Goal: Task Accomplishment & Management: Complete application form

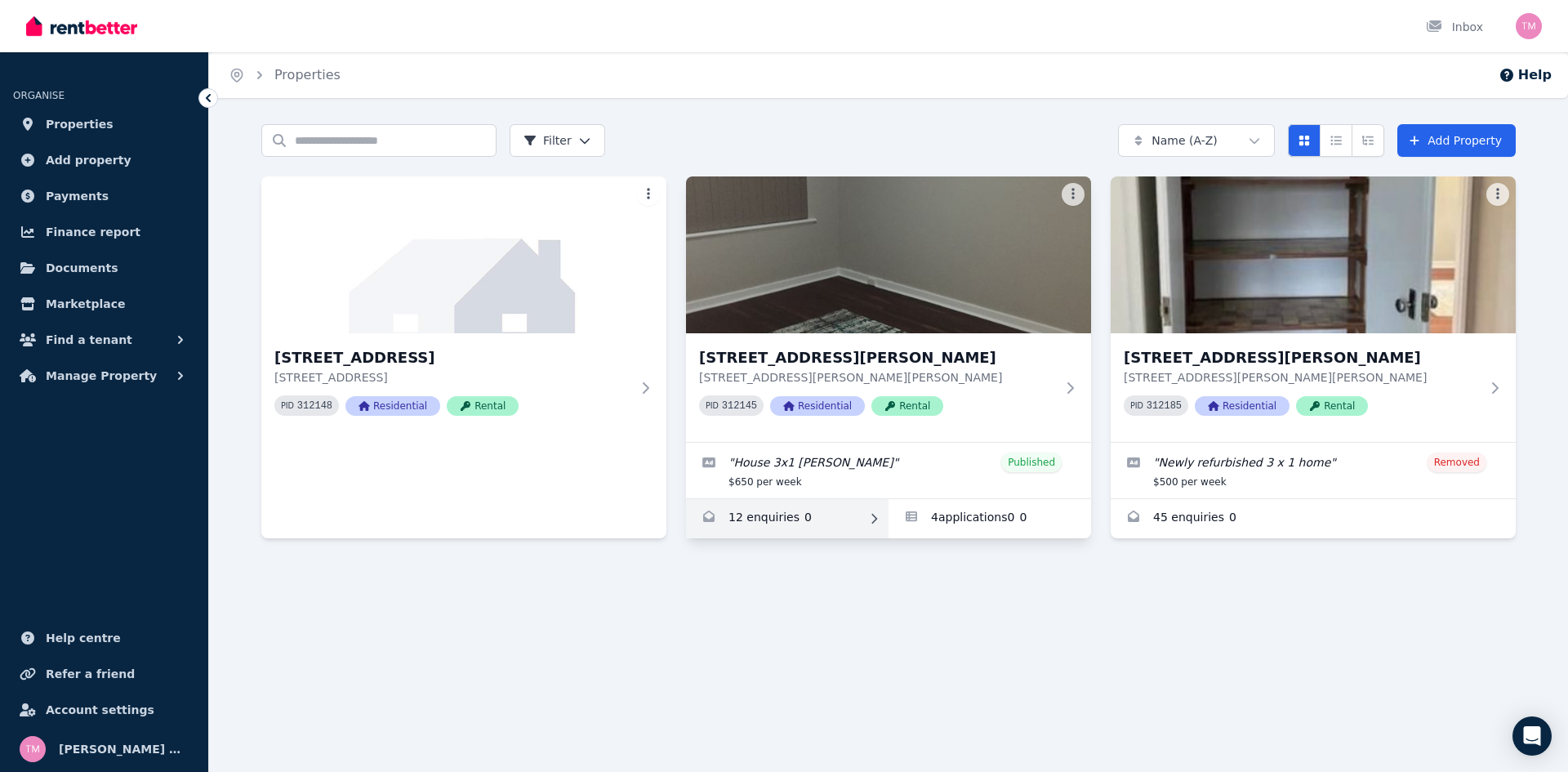
click at [833, 512] on link "Enquiries for 11 Scanlon Way, Lockridge" at bounding box center [787, 519] width 203 height 39
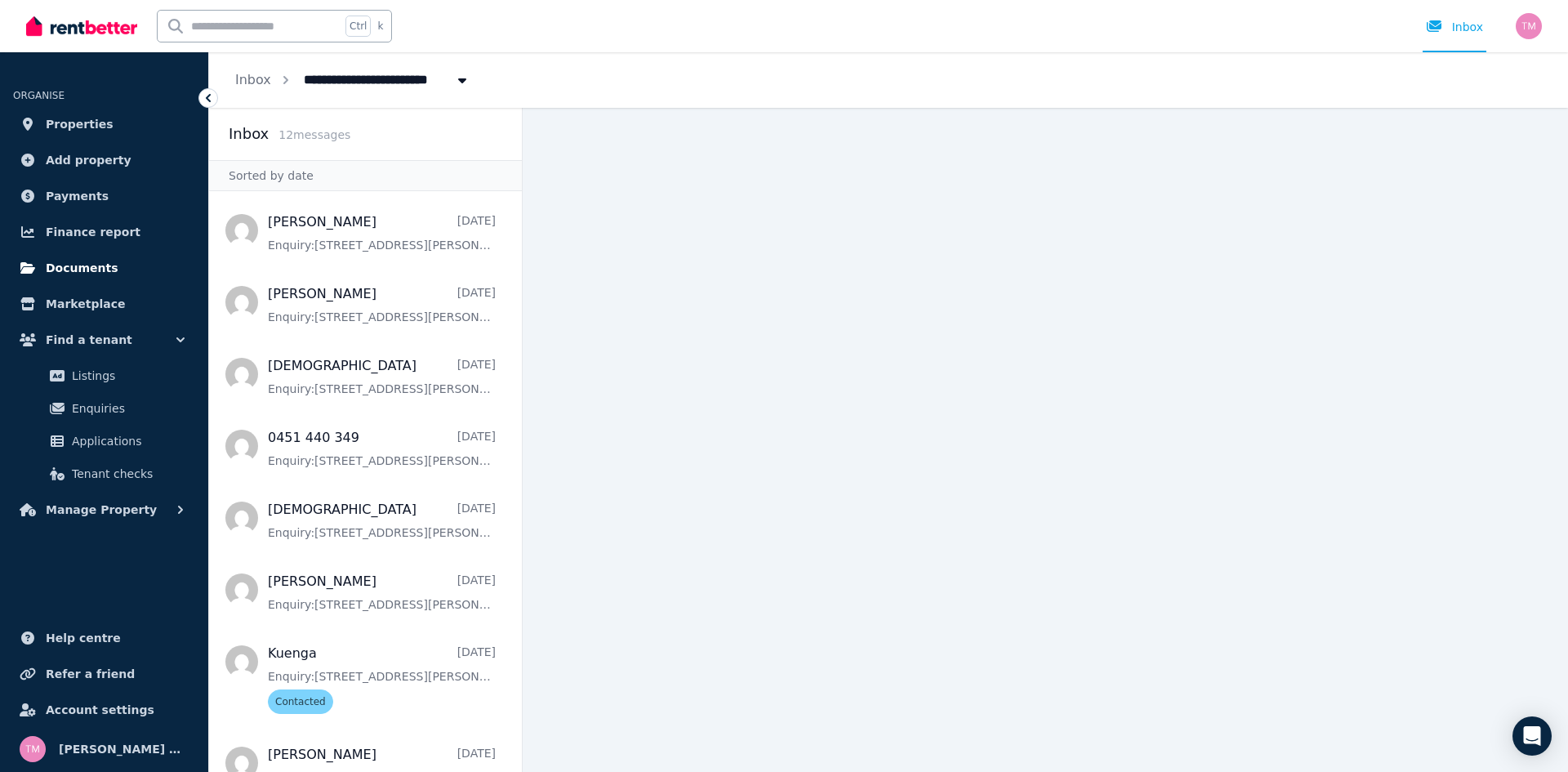
click at [103, 266] on span "Documents" at bounding box center [81, 268] width 72 height 20
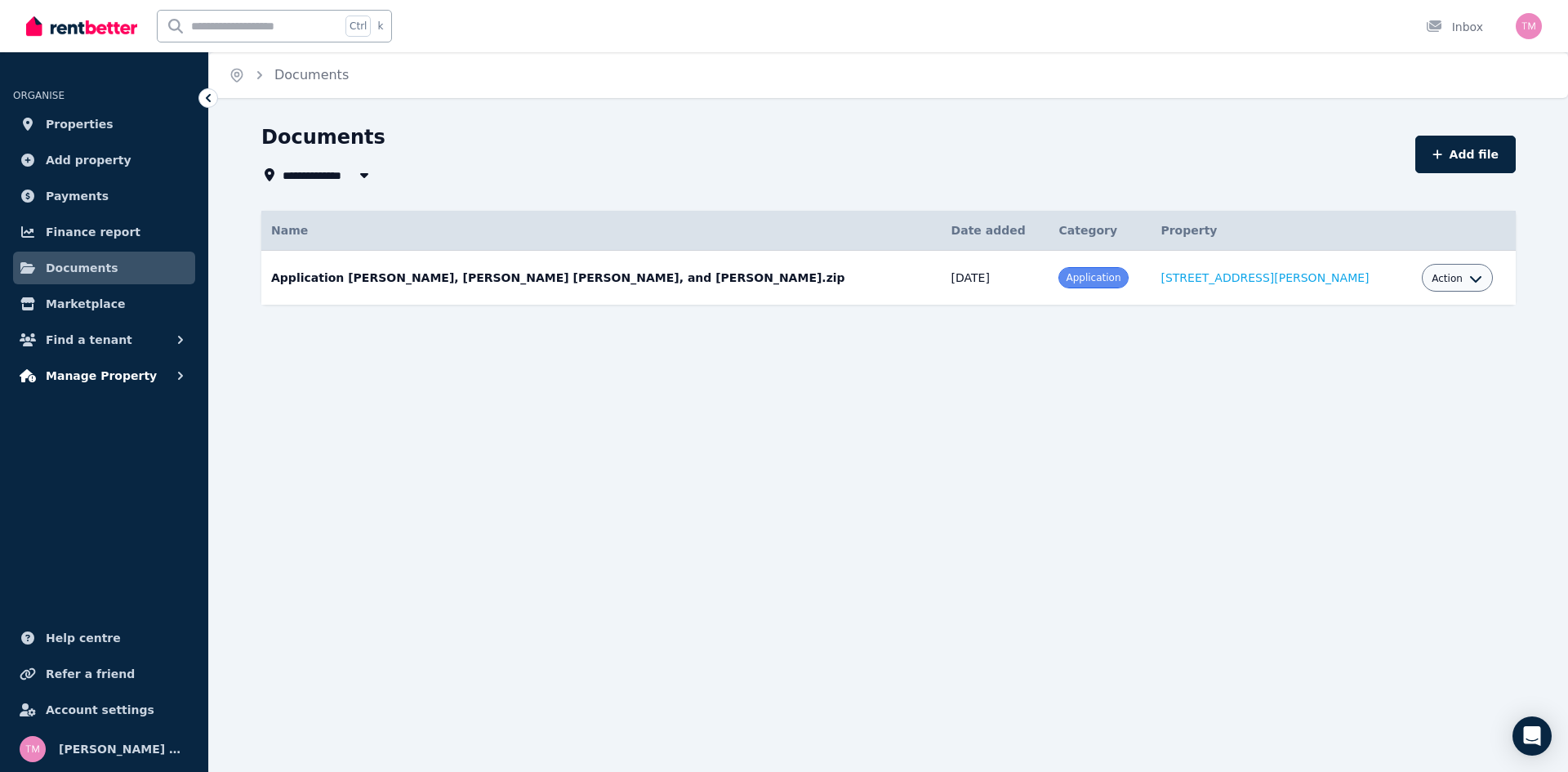
click at [138, 372] on button "Manage Property" at bounding box center [105, 375] width 182 height 33
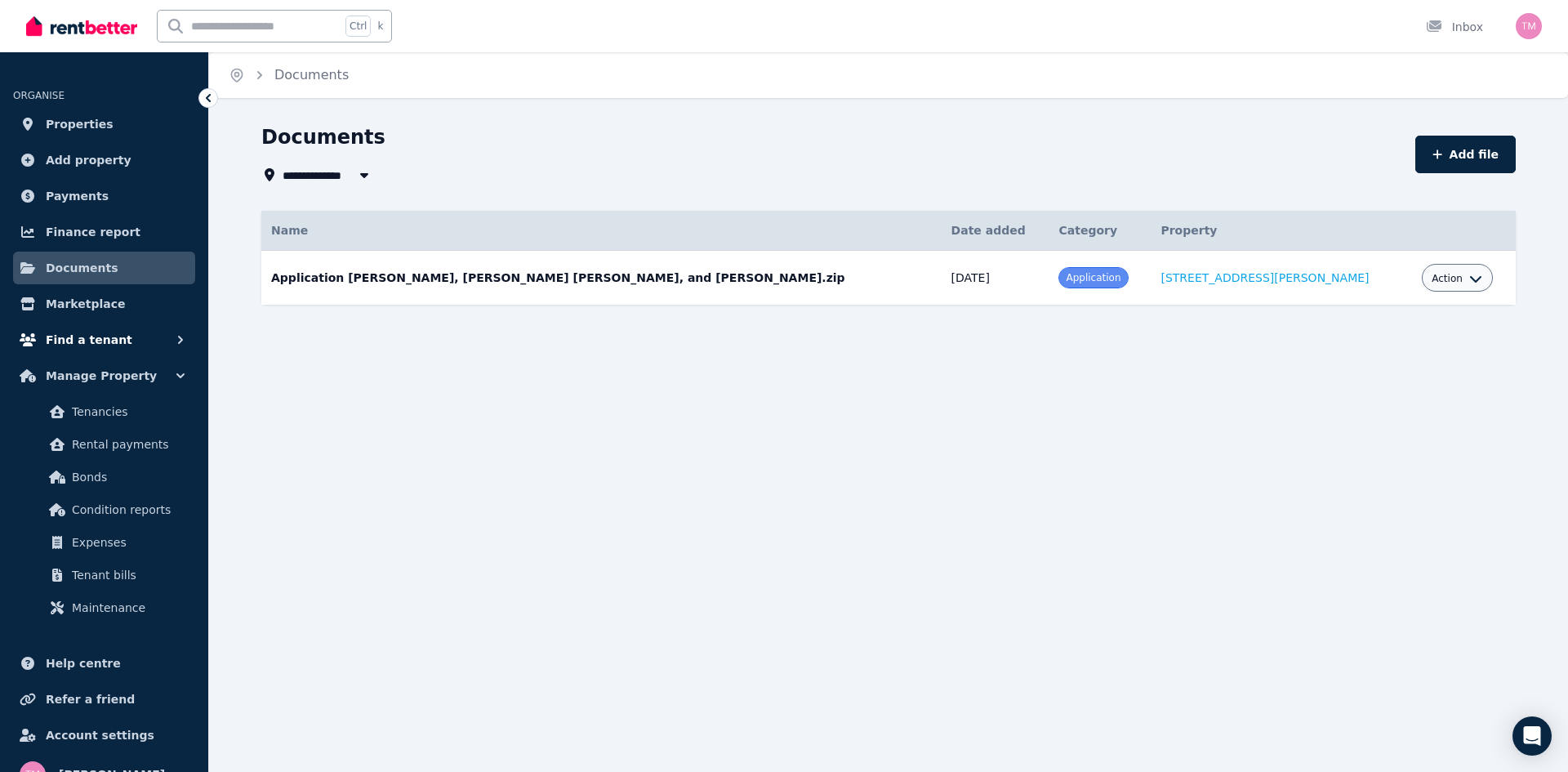
click at [106, 335] on span "Find a tenant" at bounding box center [88, 340] width 87 height 20
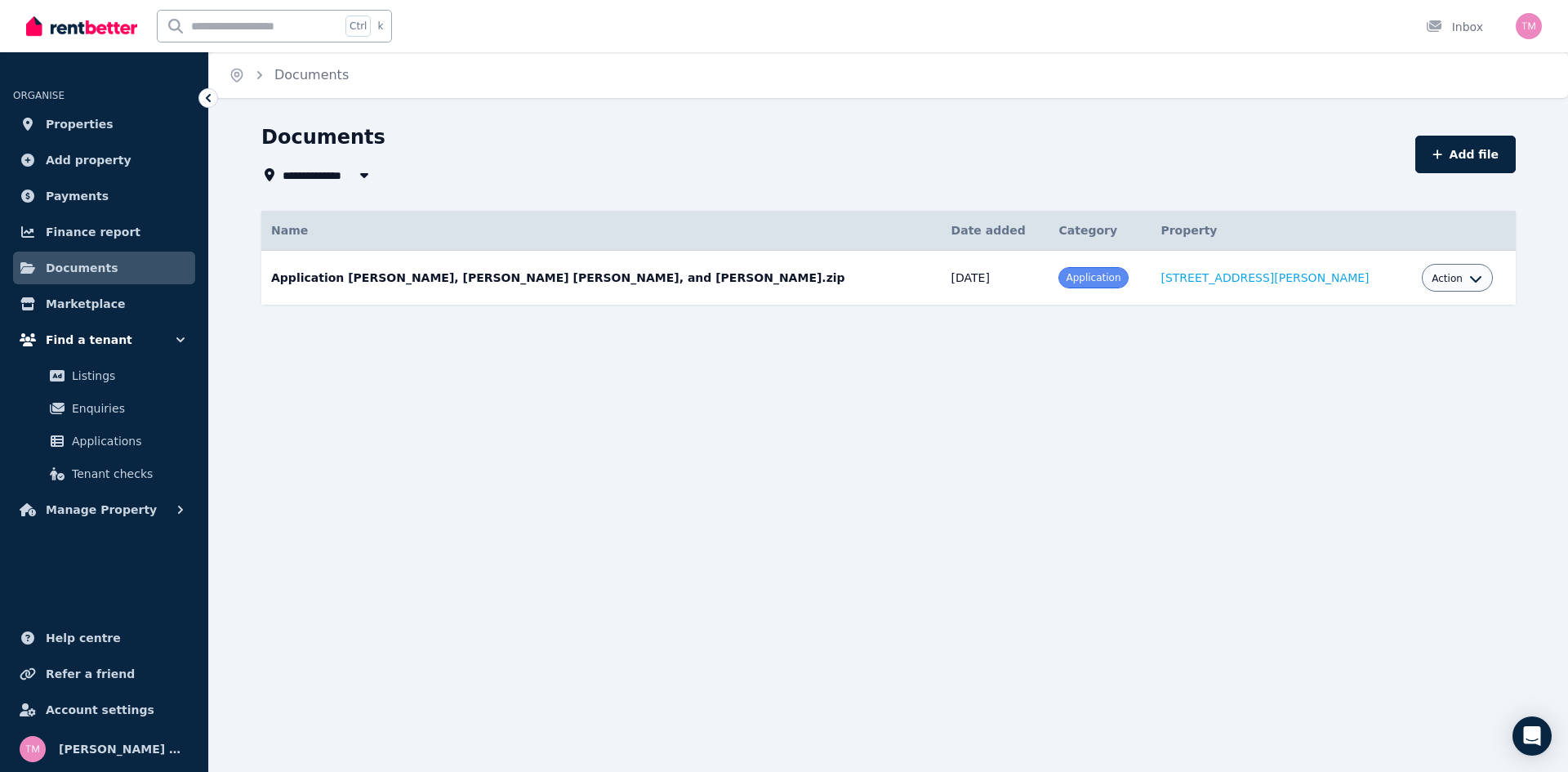
click at [180, 337] on icon "button" at bounding box center [180, 340] width 16 height 16
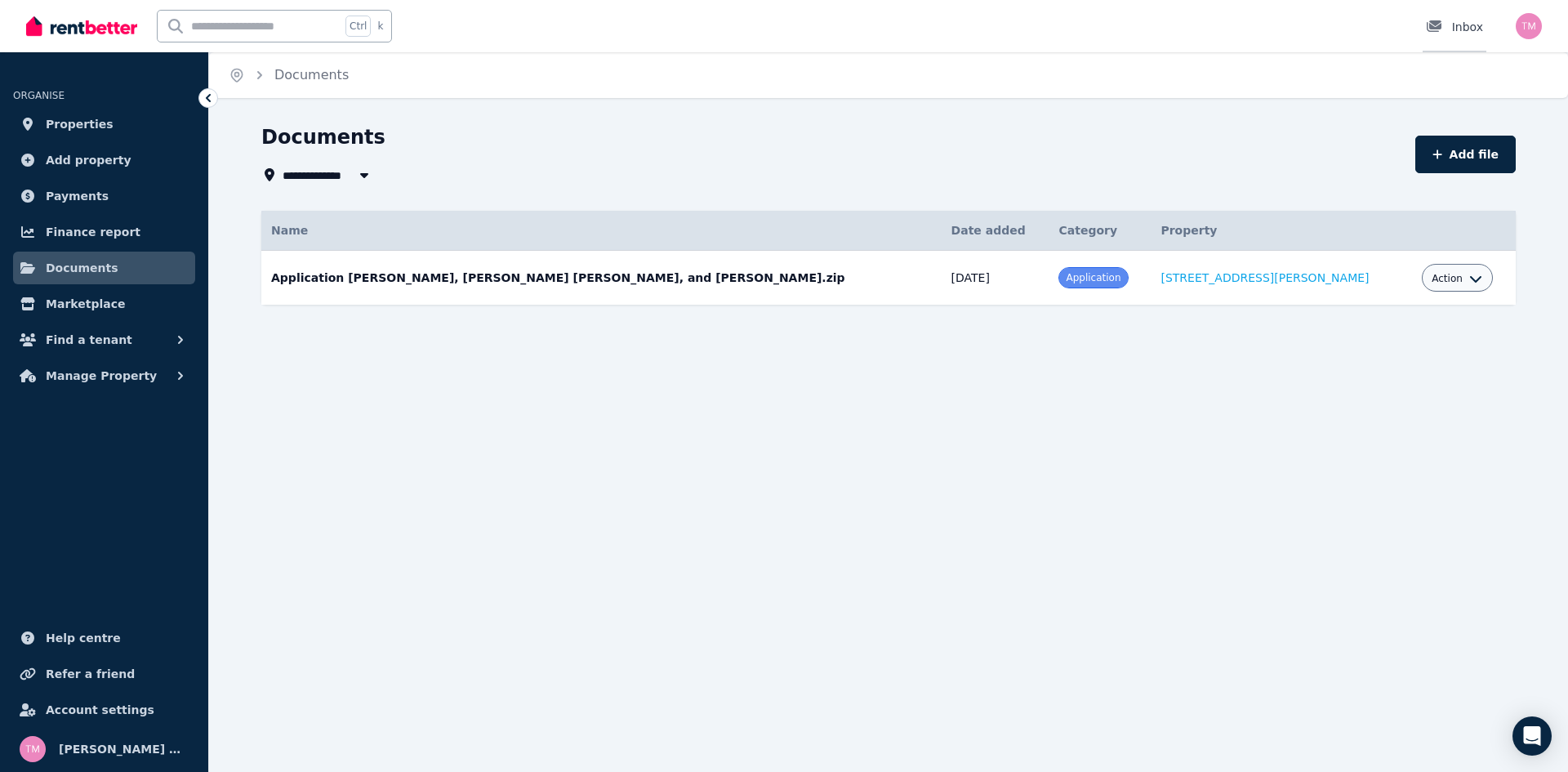
click at [1441, 19] on div at bounding box center [1438, 27] width 26 height 16
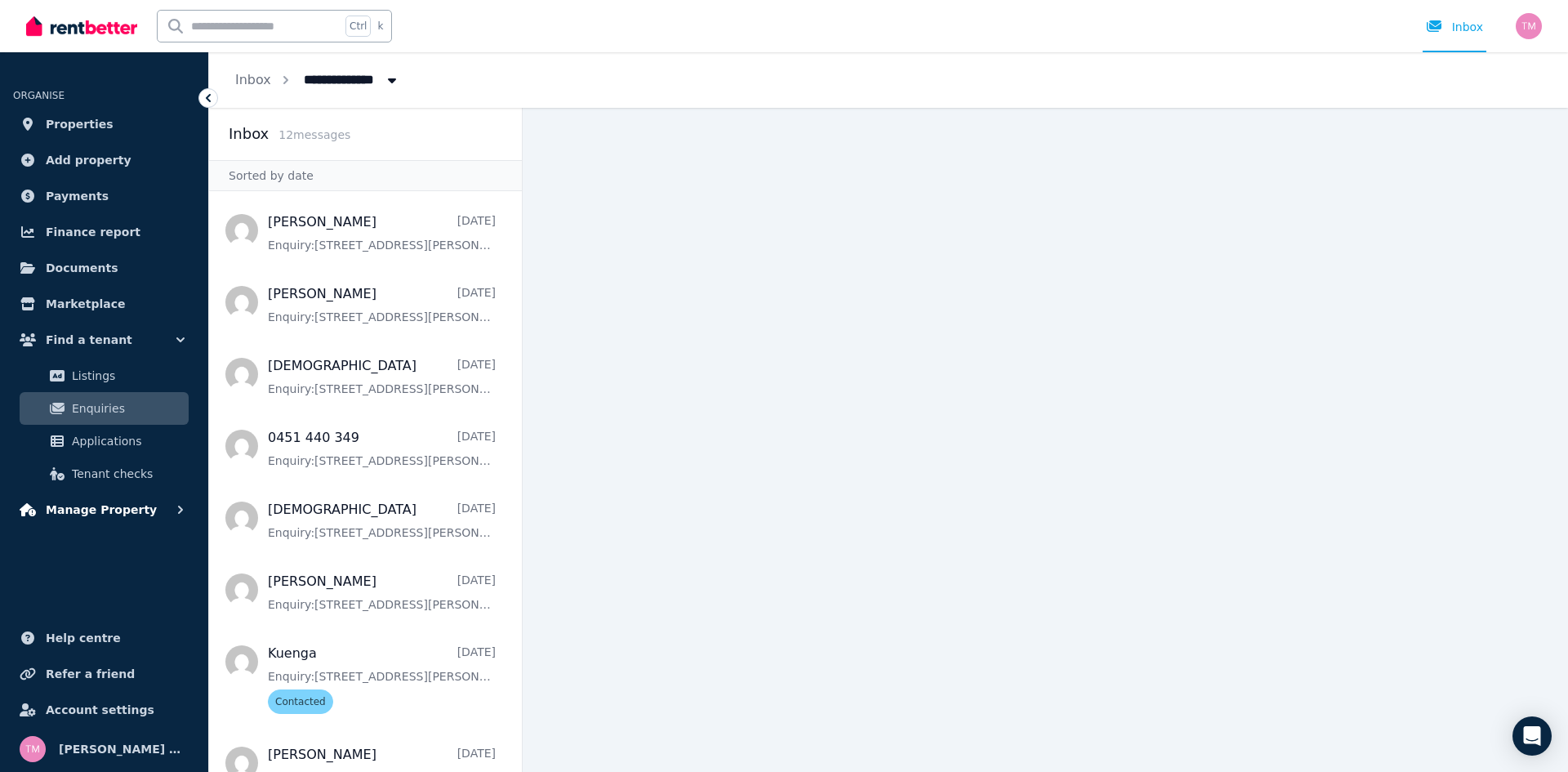
click at [169, 510] on button "Manage Property" at bounding box center [105, 509] width 182 height 33
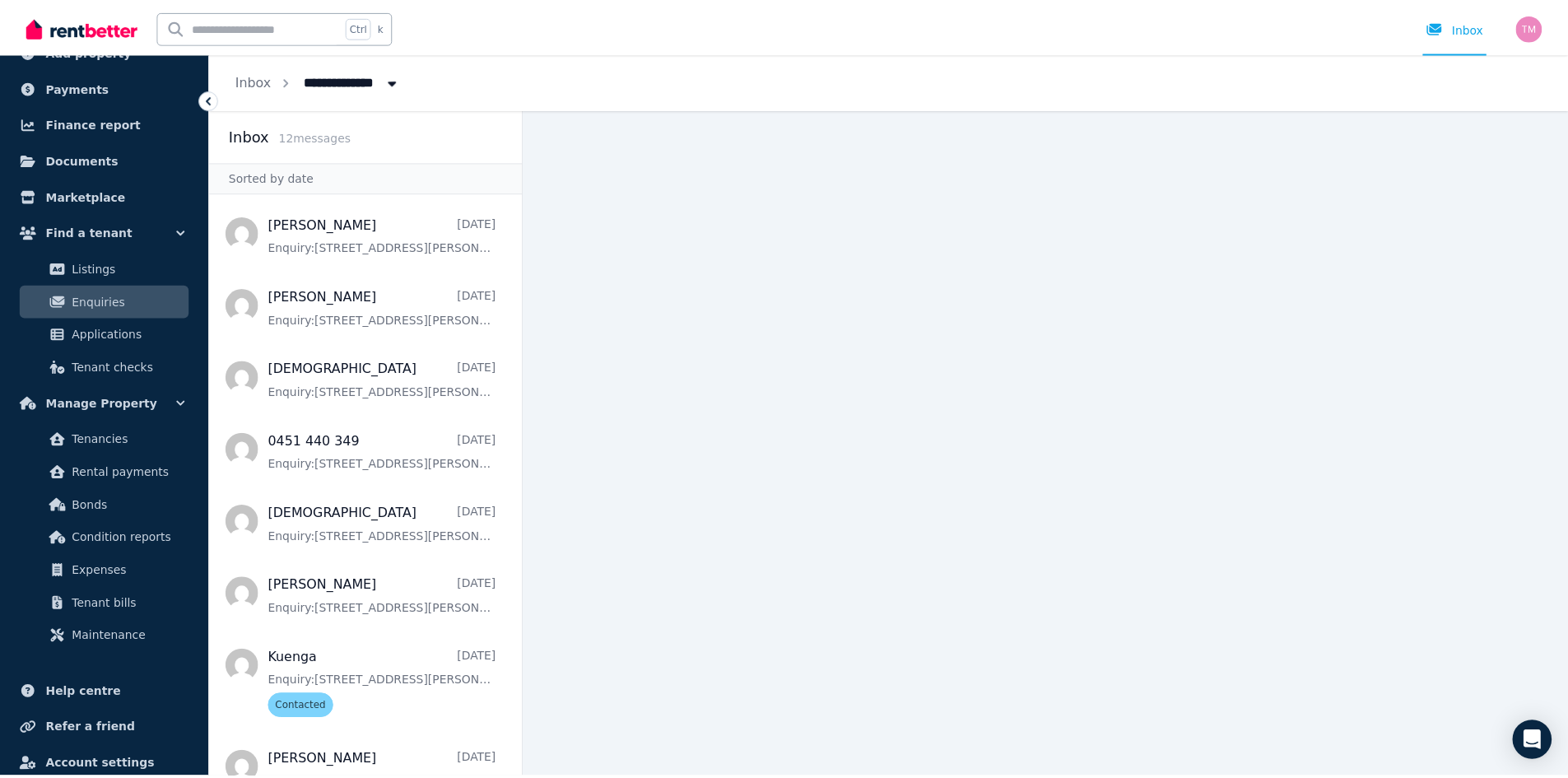
scroll to position [160, 0]
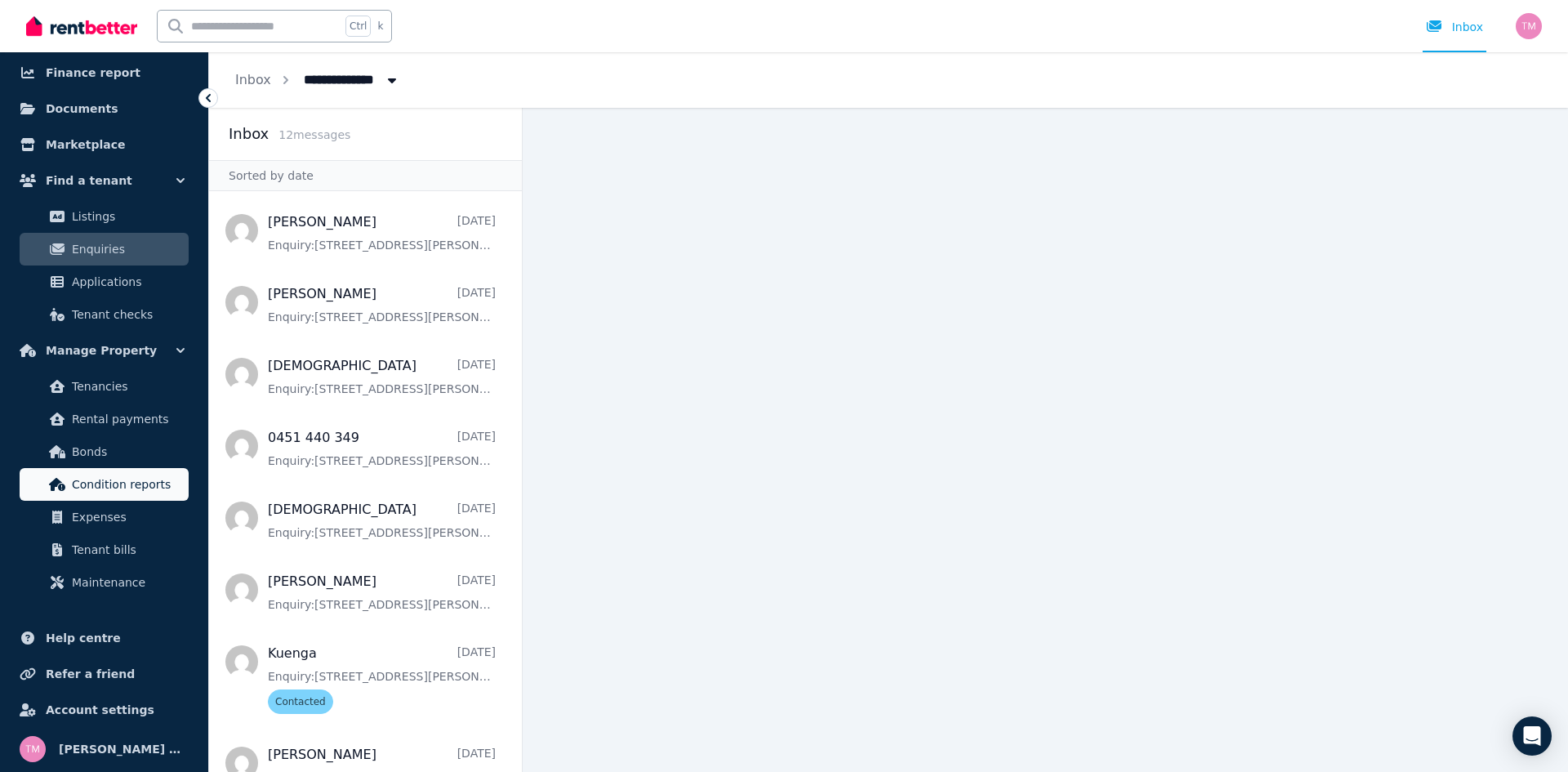
click at [145, 489] on span "Condition reports" at bounding box center [126, 484] width 110 height 20
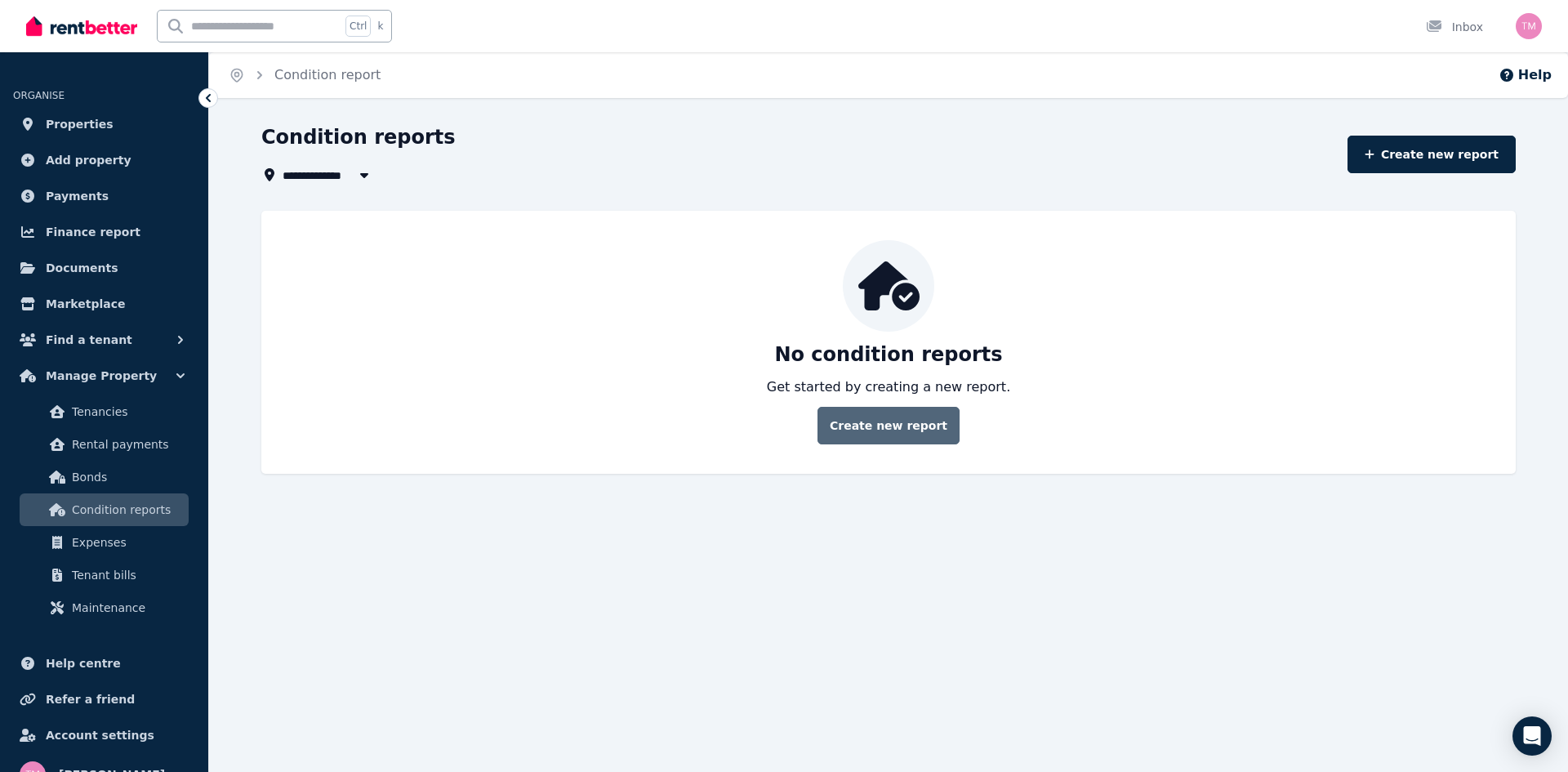
click at [870, 427] on link "Create new report" at bounding box center [888, 425] width 142 height 38
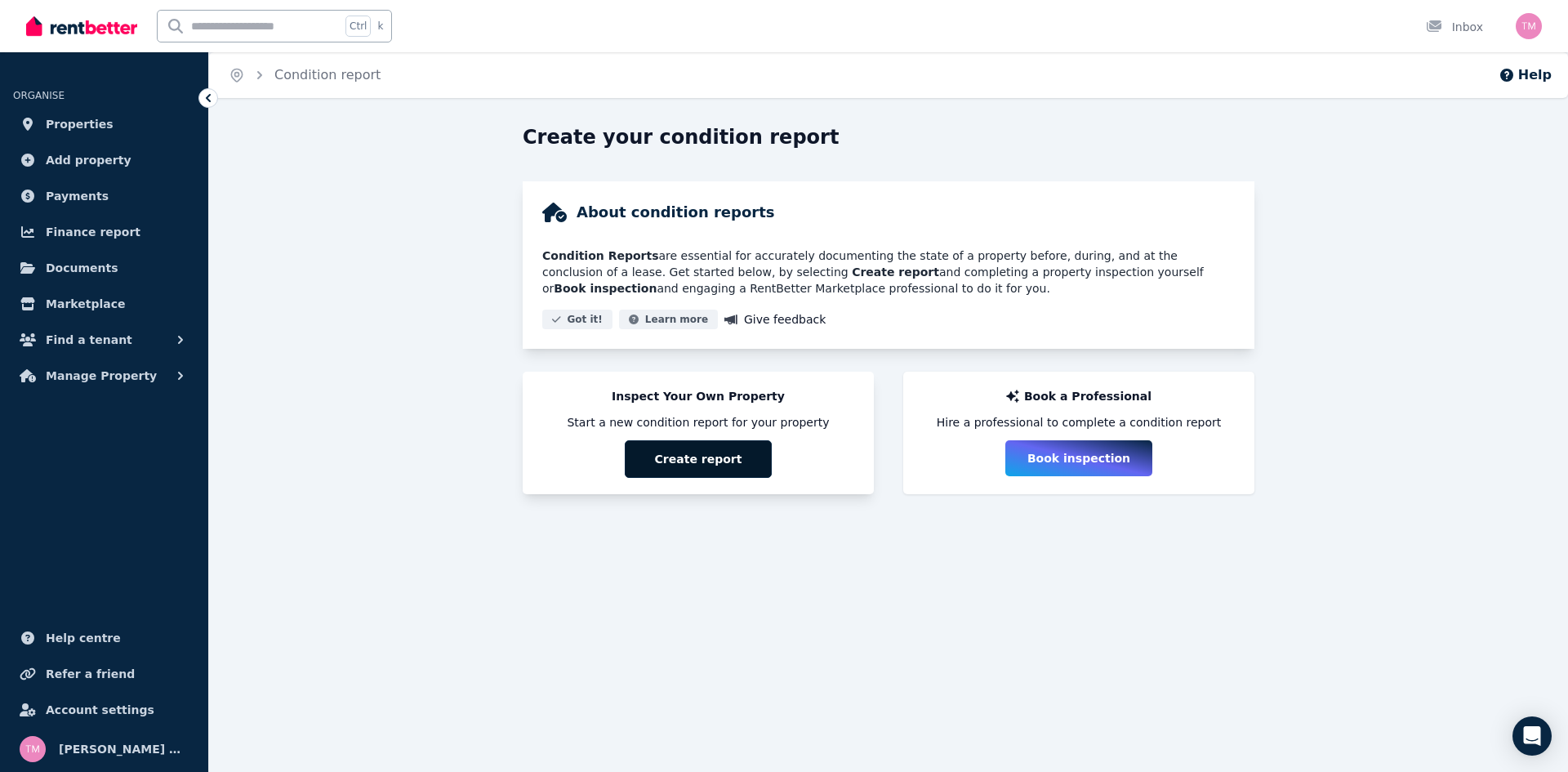
click at [736, 457] on button "Create report" at bounding box center [698, 459] width 147 height 38
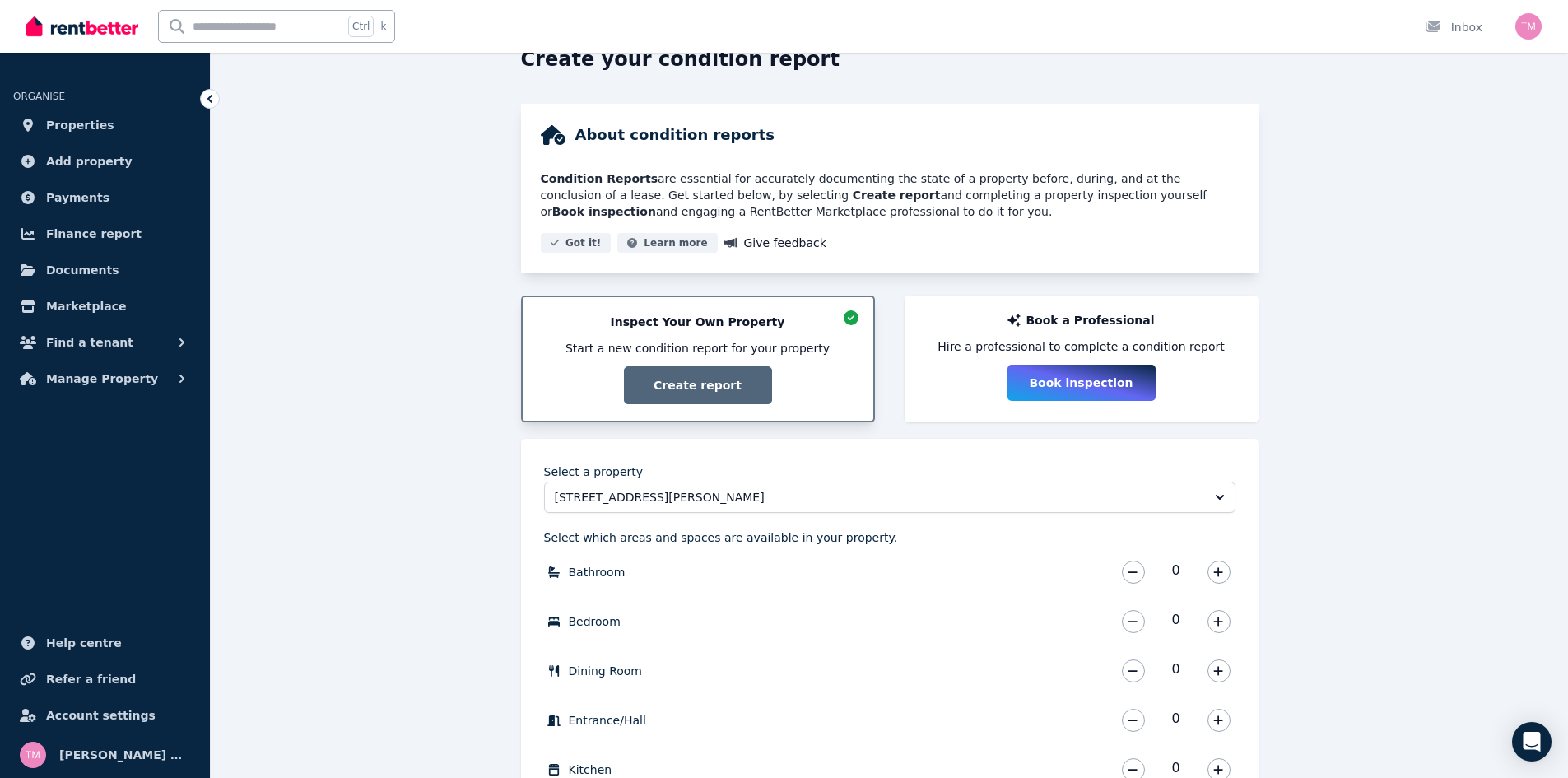
scroll to position [82, 0]
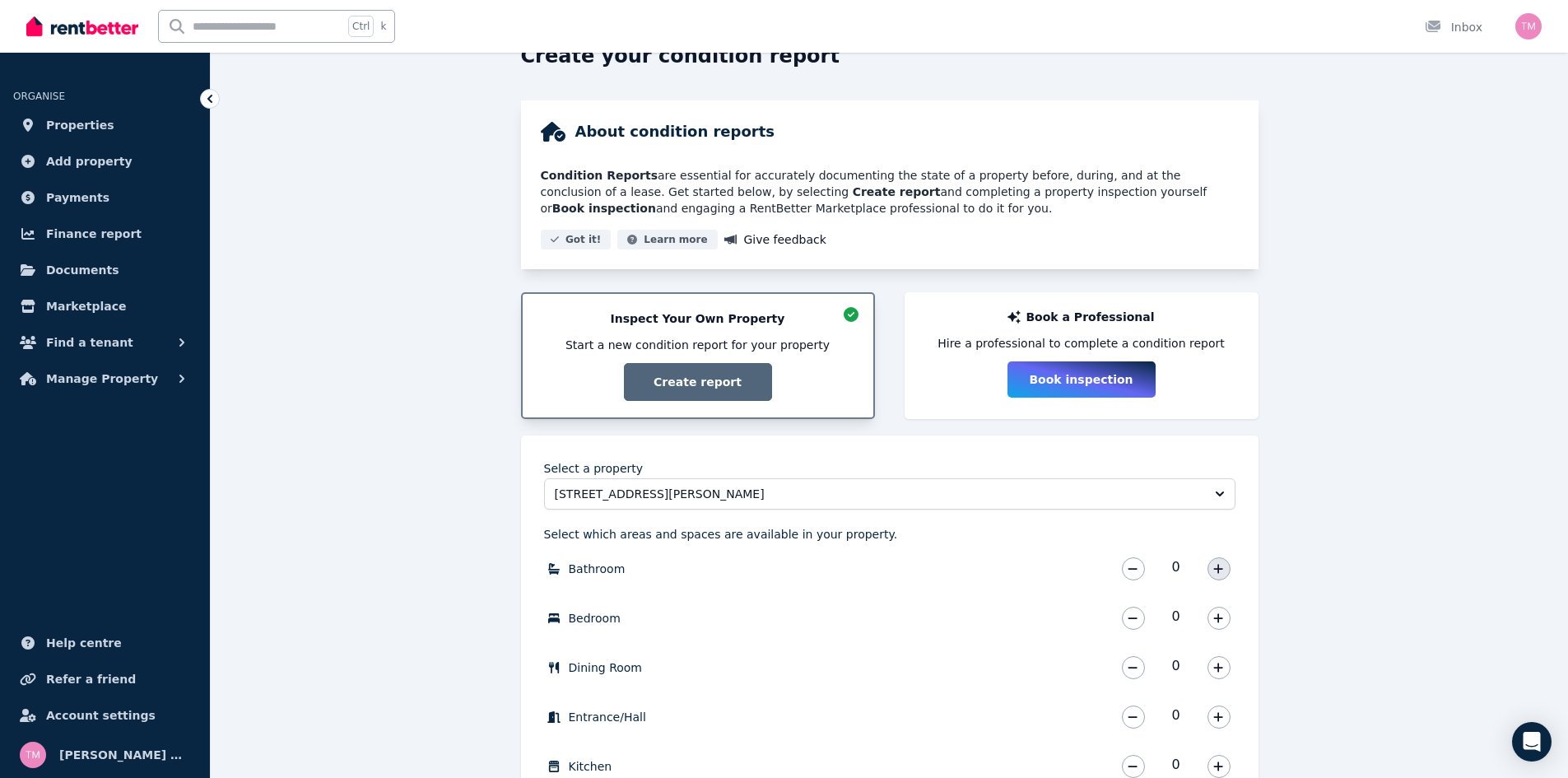
click at [1218, 565] on icon "button" at bounding box center [1218, 568] width 9 height 9
click at [1218, 616] on icon "button" at bounding box center [1218, 618] width 9 height 9
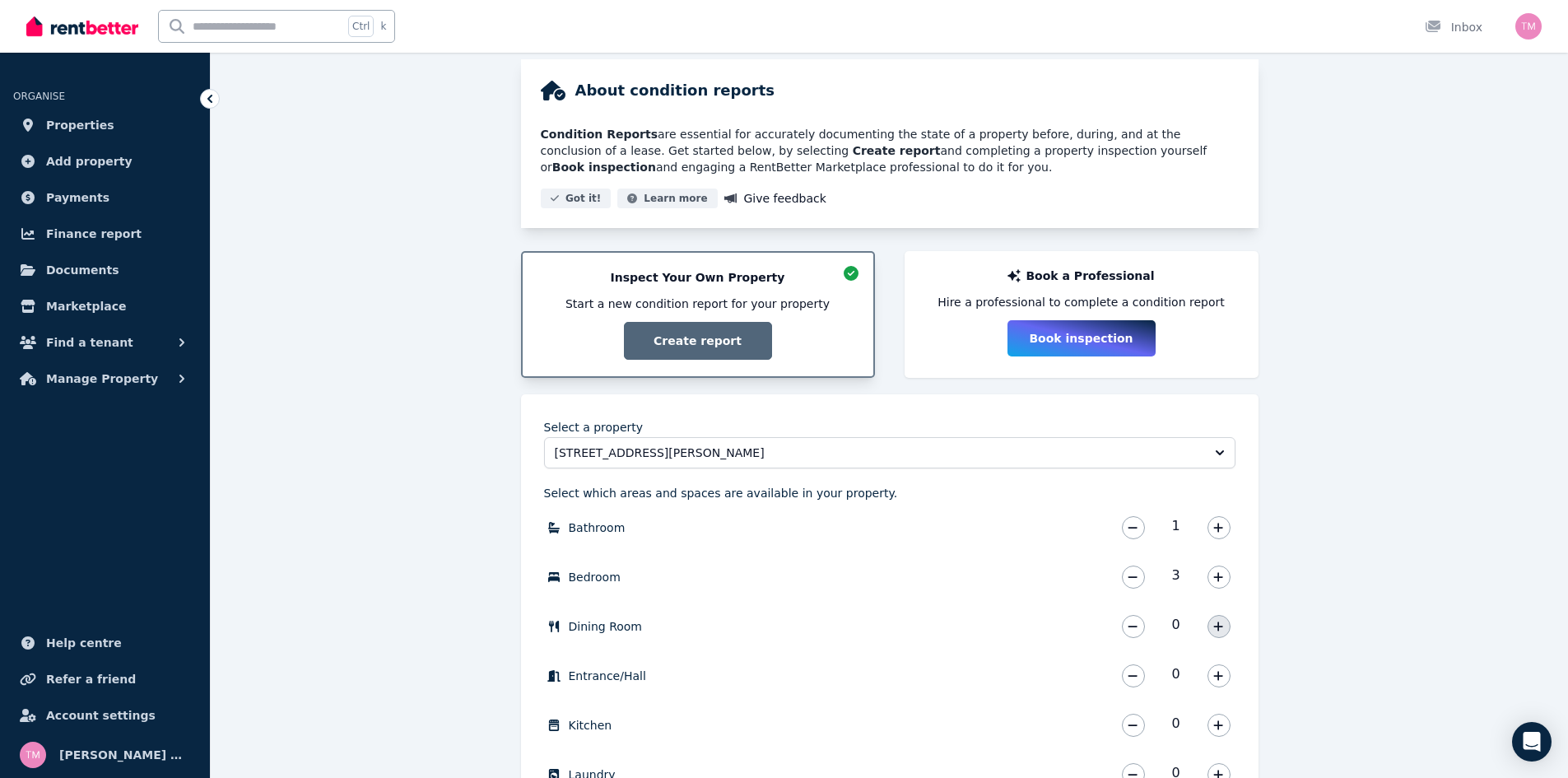
click at [1214, 626] on icon "button" at bounding box center [1218, 626] width 10 height 12
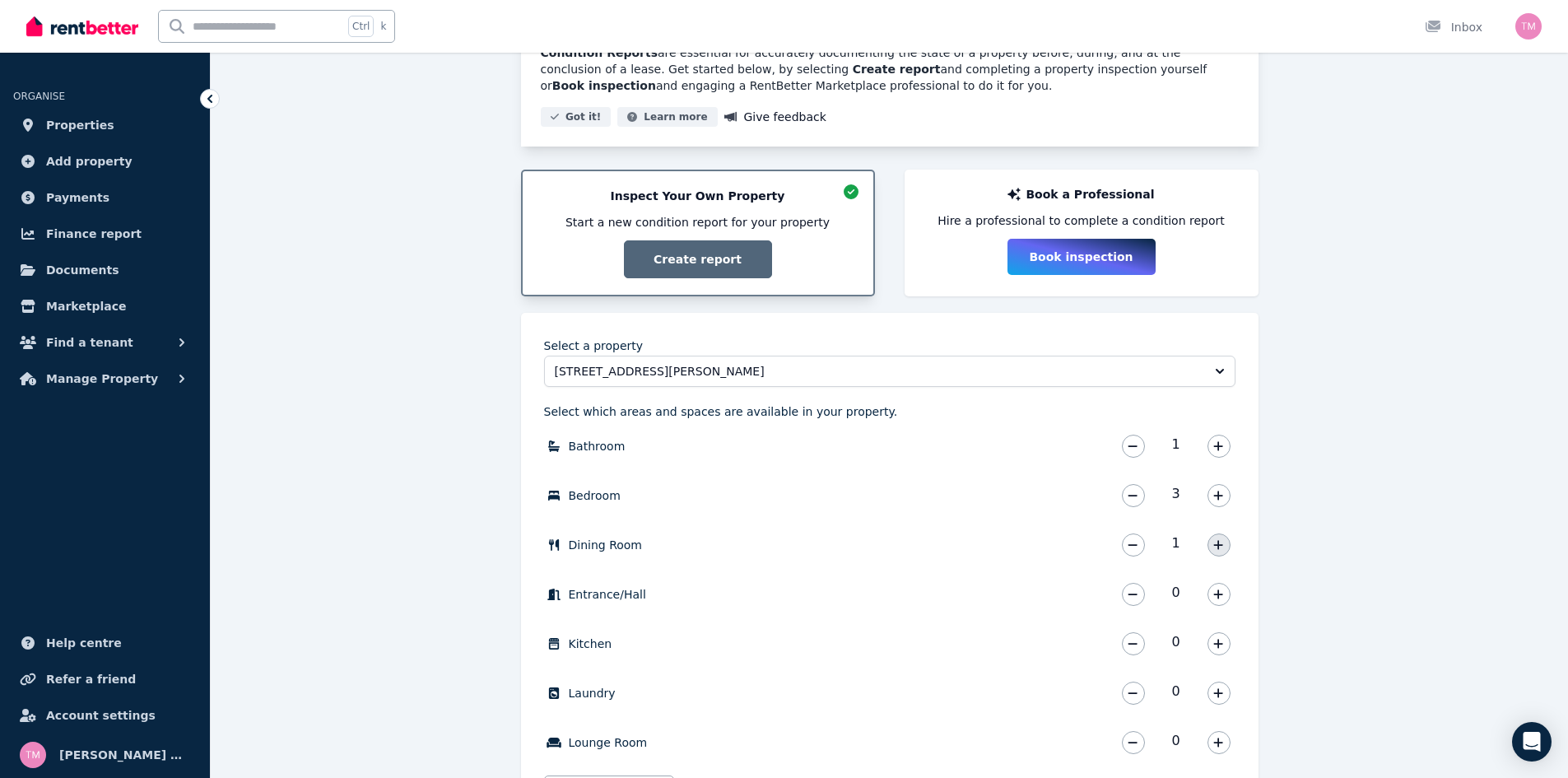
scroll to position [206, 0]
click at [1218, 595] on icon "button" at bounding box center [1218, 593] width 9 height 9
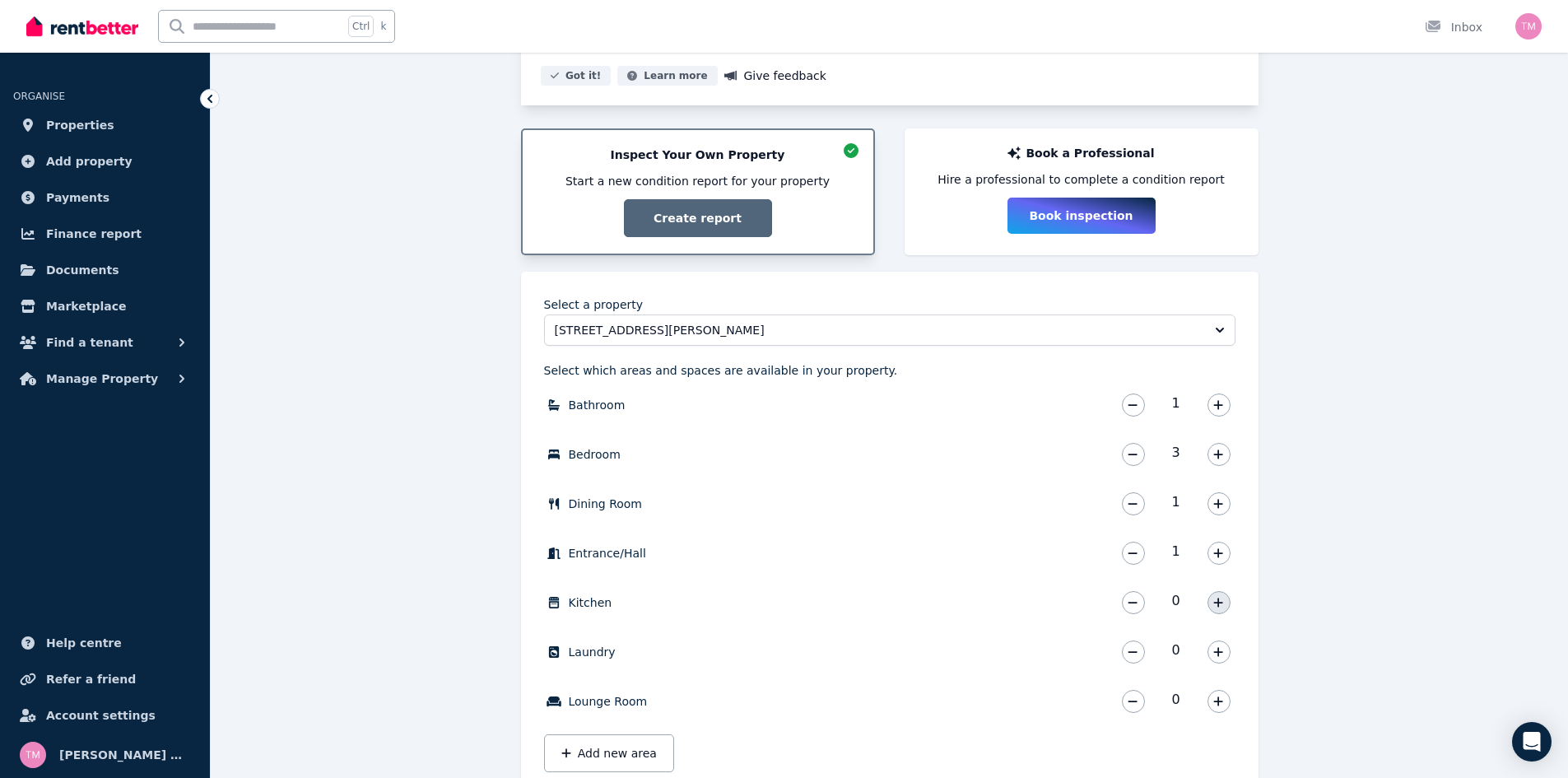
scroll to position [247, 0]
click at [1218, 596] on icon "button" at bounding box center [1218, 602] width 10 height 12
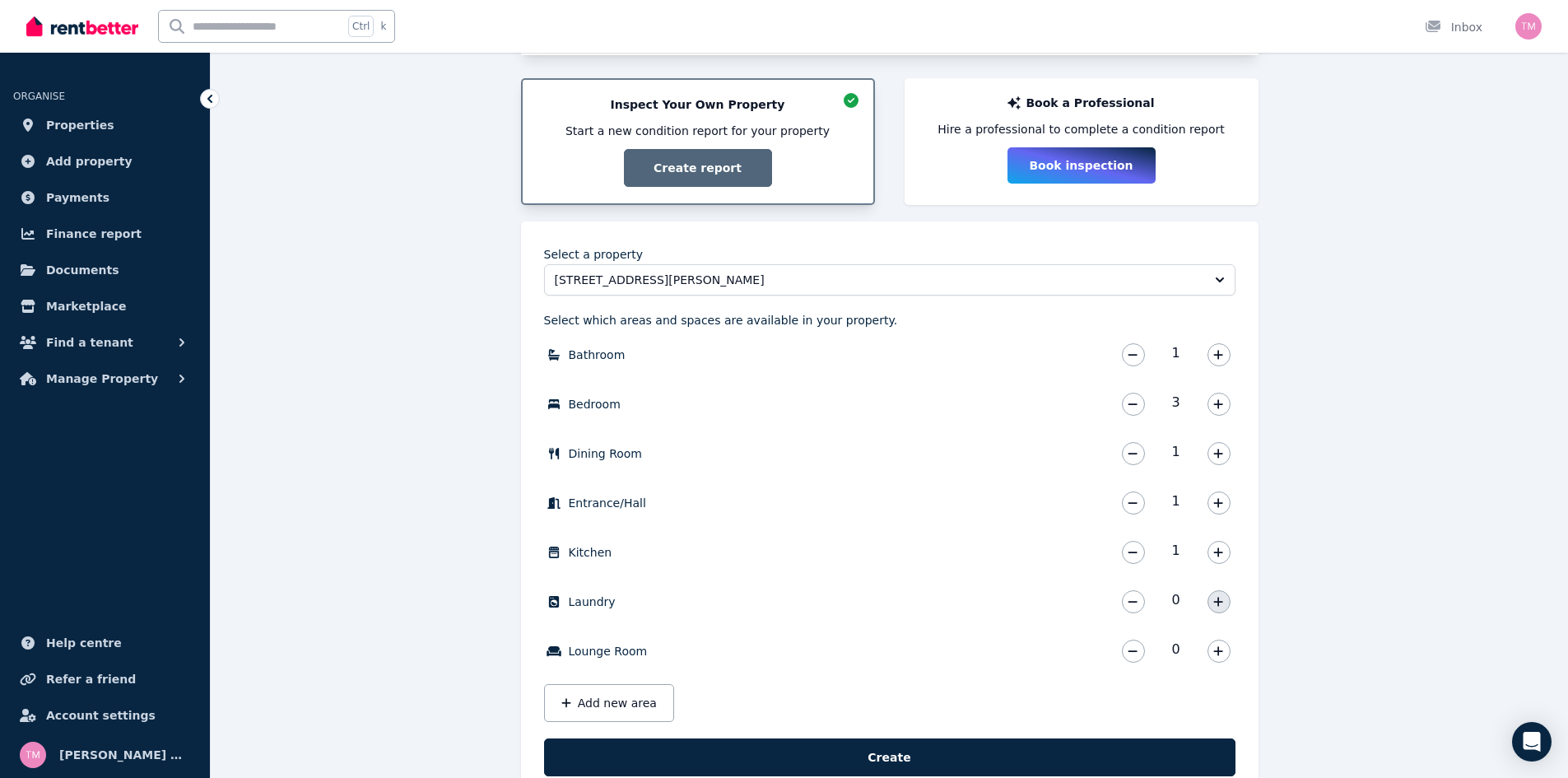
scroll to position [309, 0]
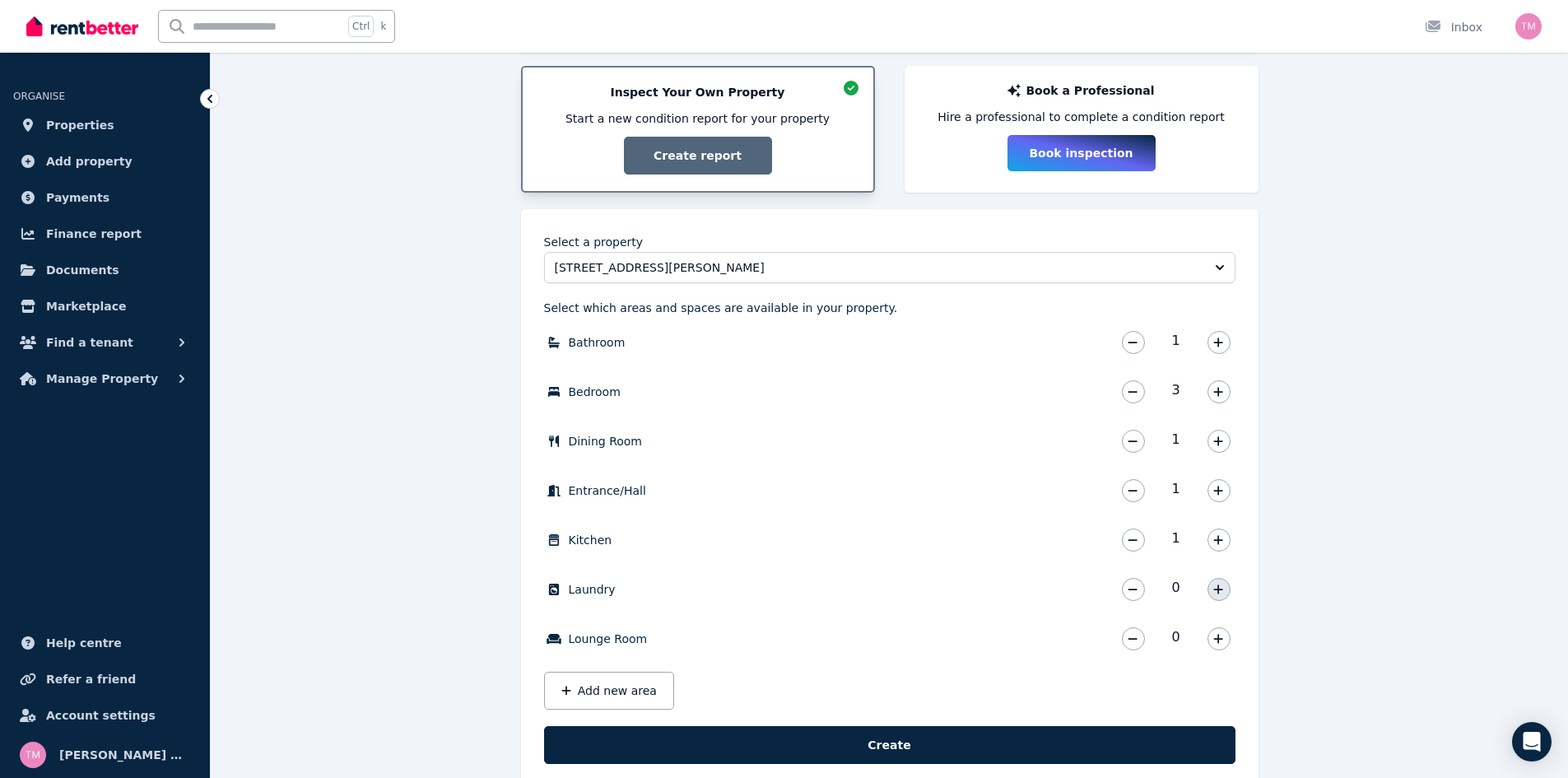
click at [1217, 594] on icon "button" at bounding box center [1218, 589] width 10 height 12
click at [1217, 637] on icon "button" at bounding box center [1218, 638] width 10 height 12
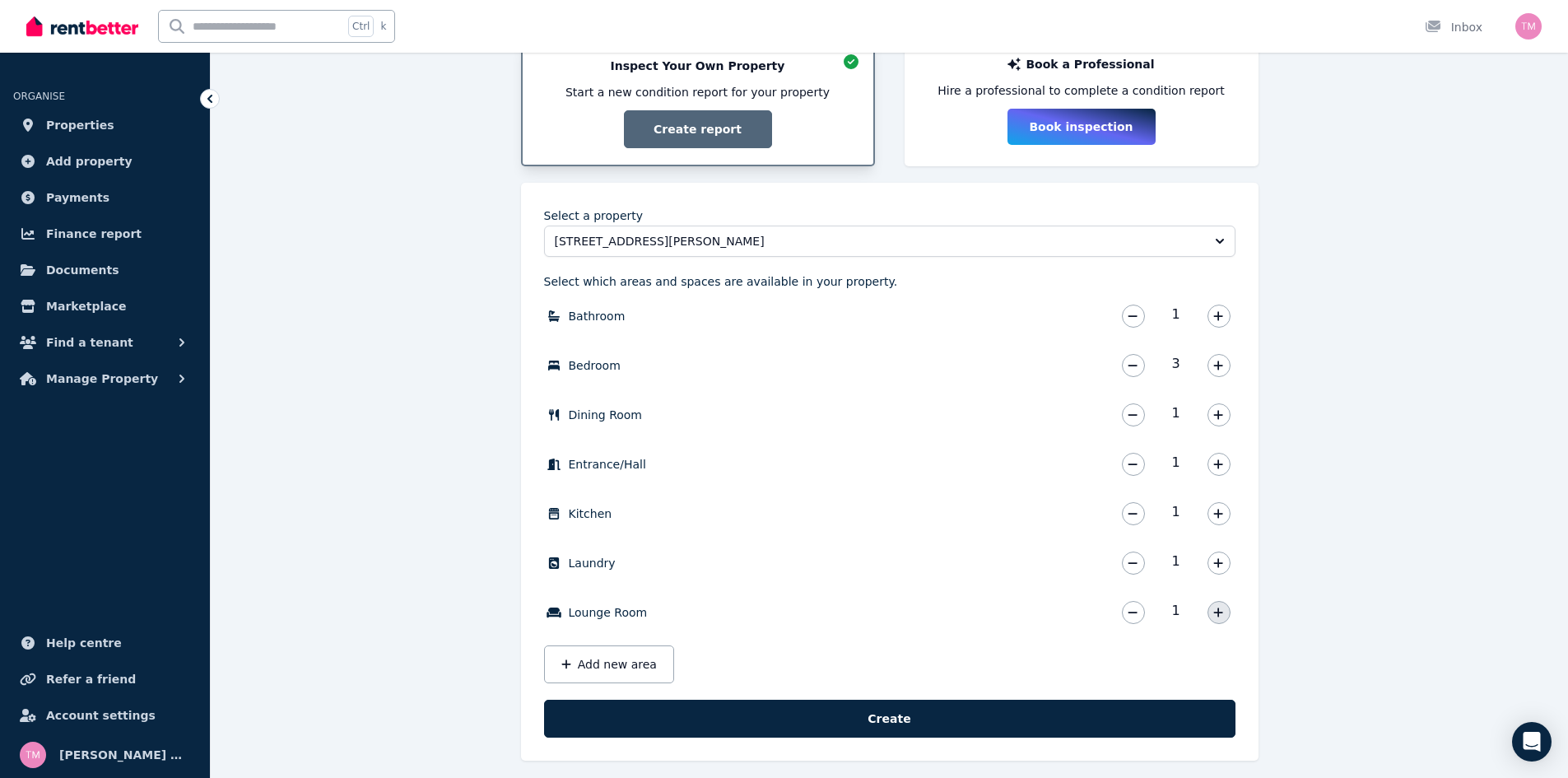
scroll to position [348, 0]
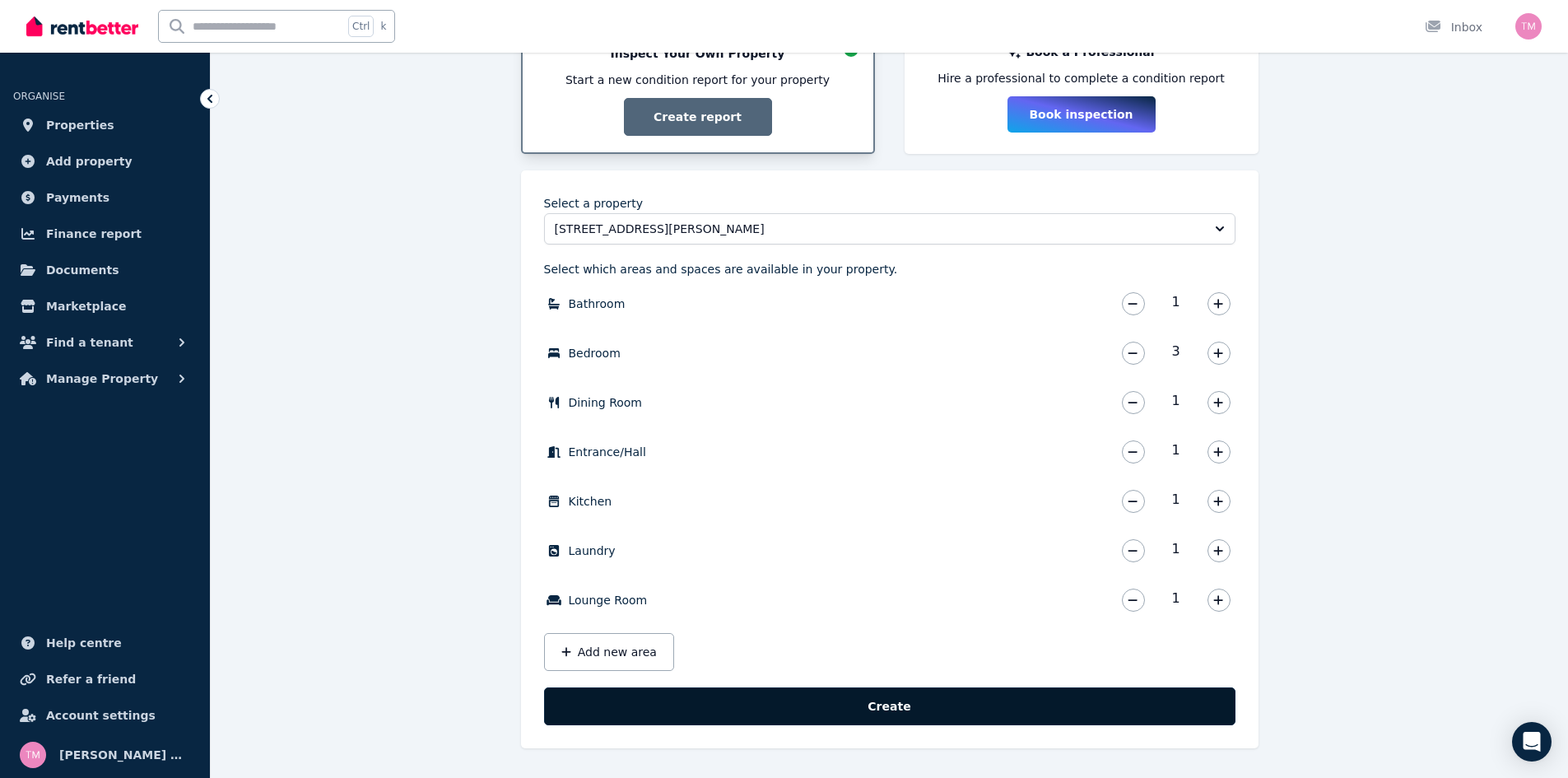
click at [926, 710] on button "Create" at bounding box center [889, 706] width 691 height 38
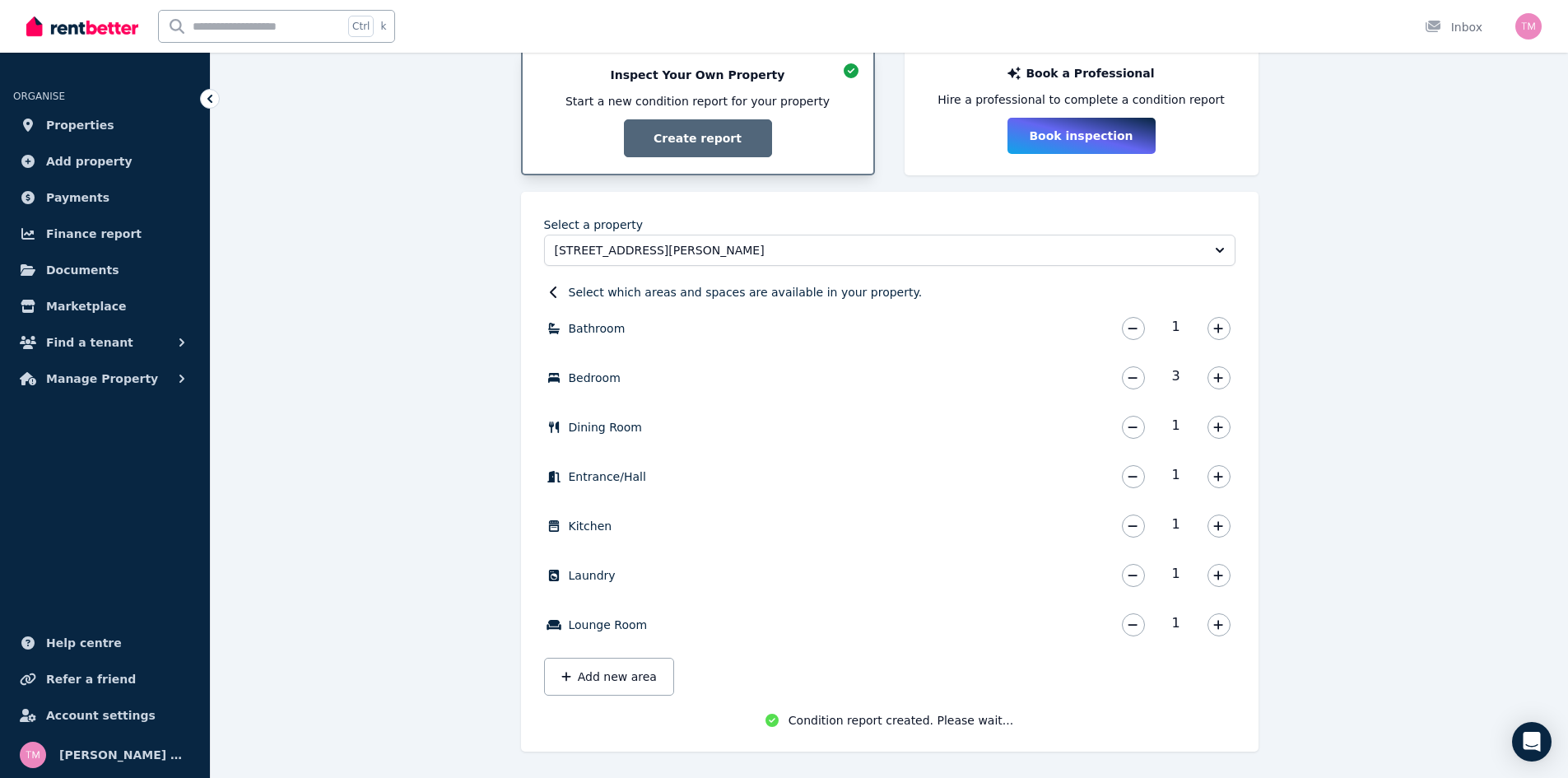
scroll to position [330, 0]
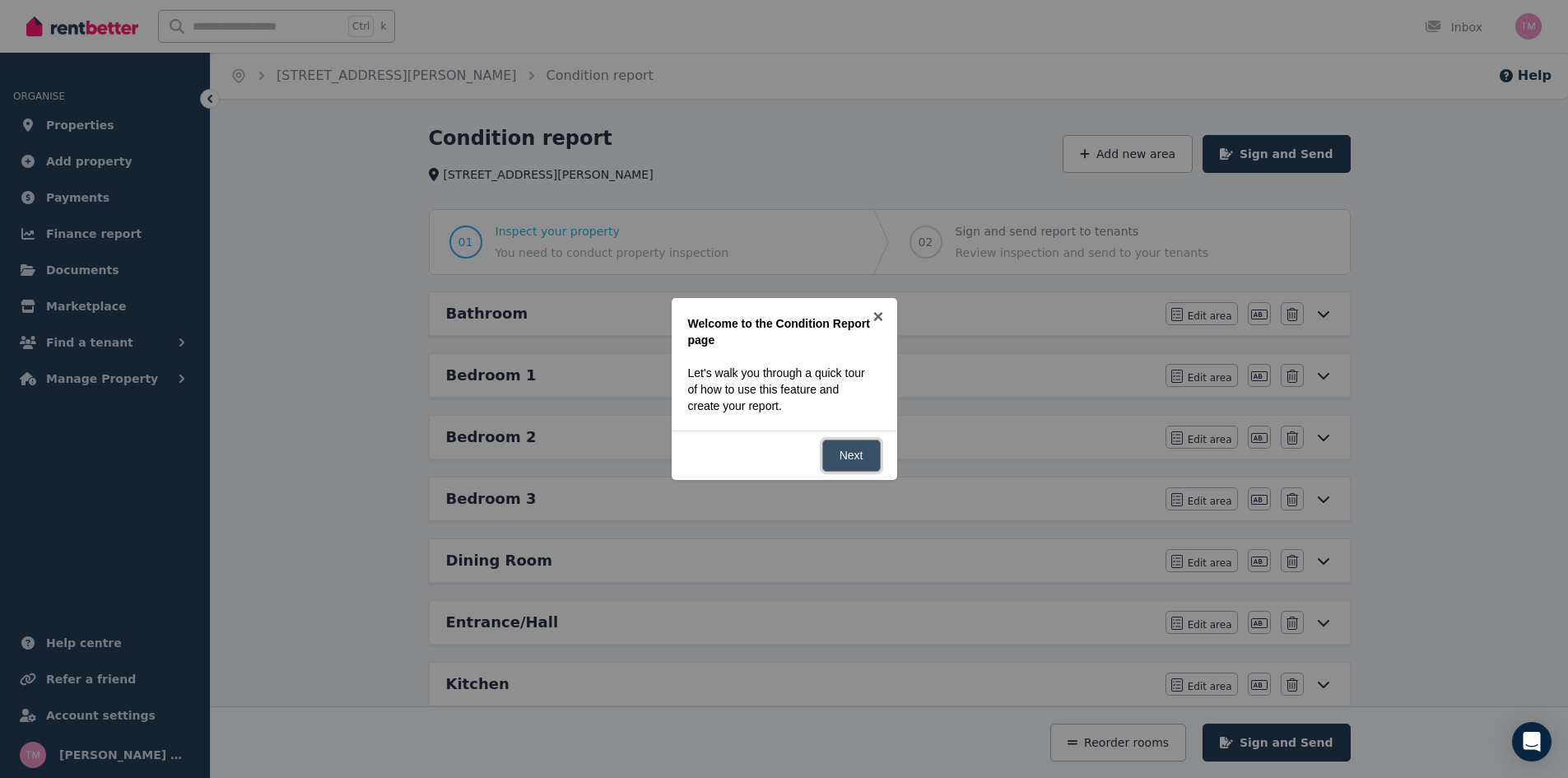
click at [861, 456] on link "Next" at bounding box center [851, 456] width 59 height 32
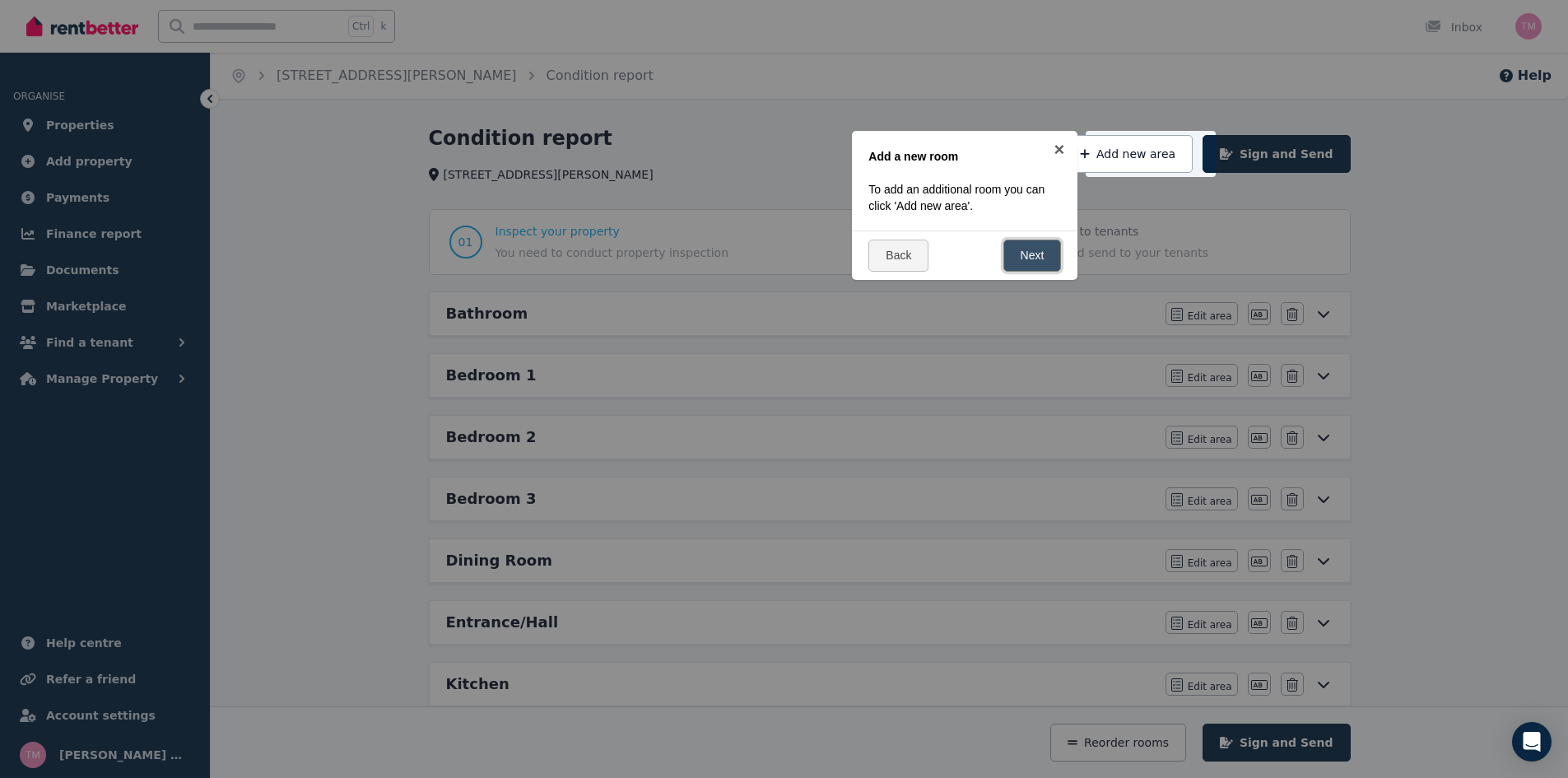
click at [1031, 254] on link "Next" at bounding box center [1032, 256] width 59 height 32
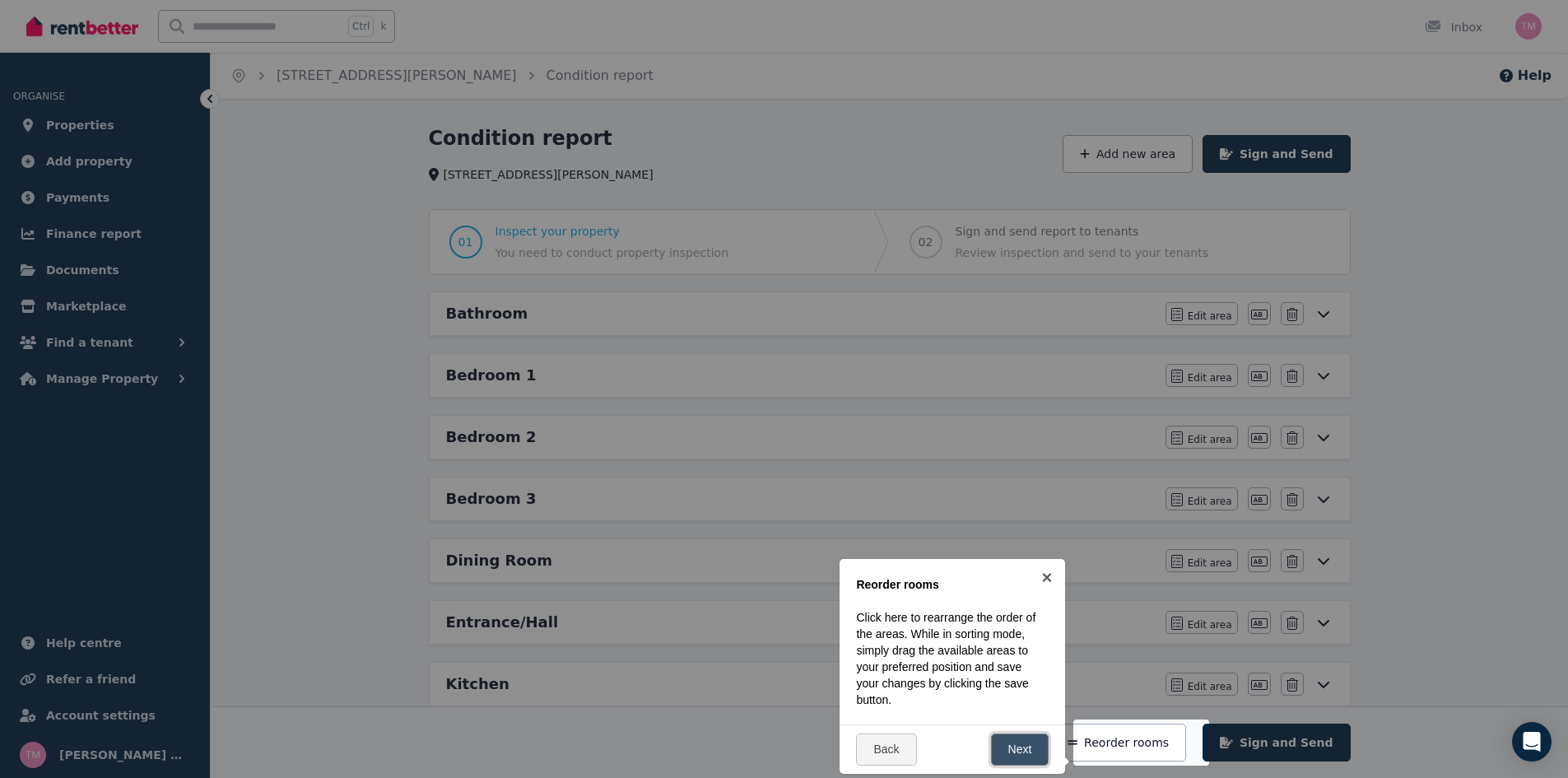
scroll to position [379, 0]
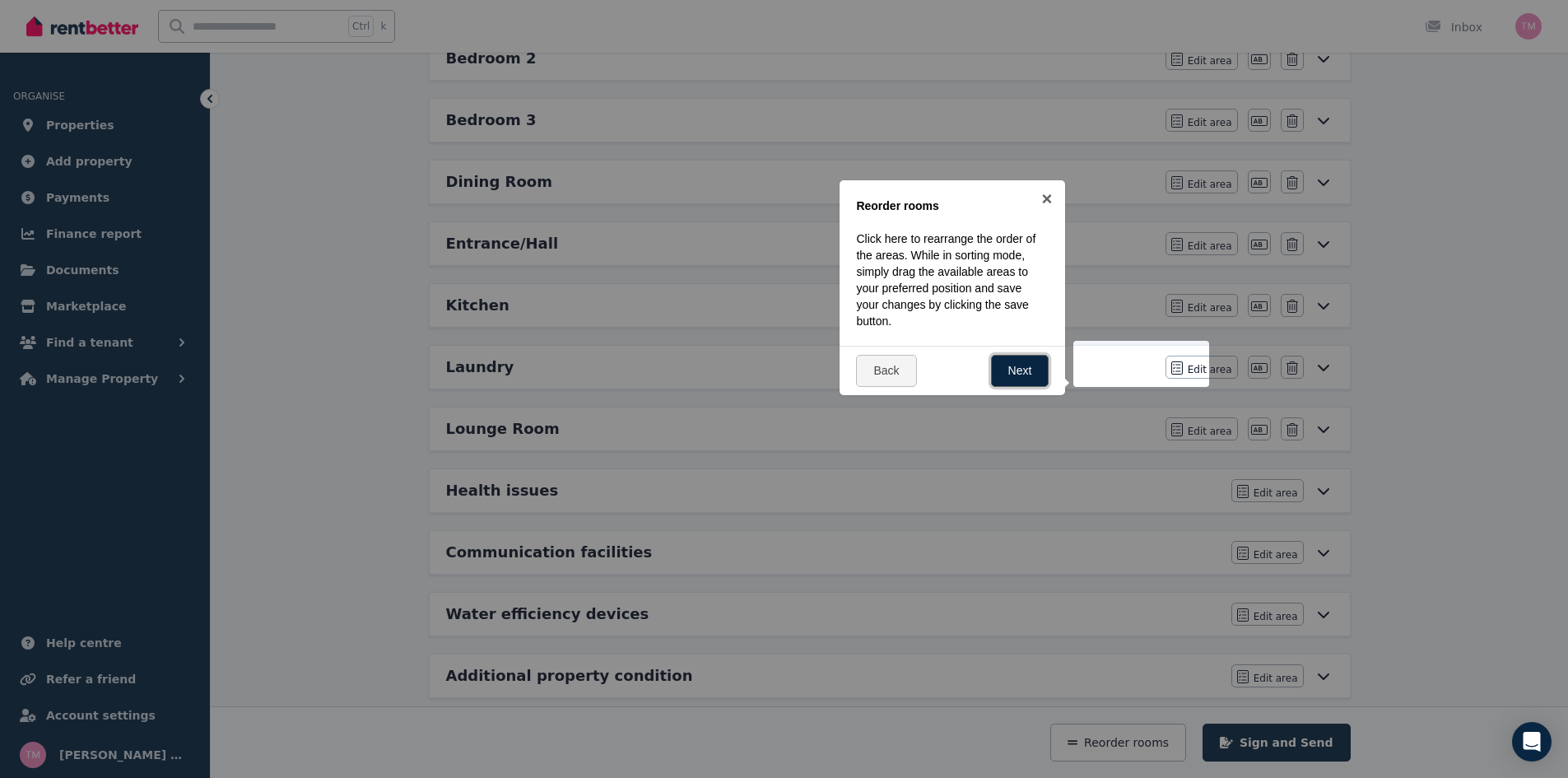
click at [1024, 372] on link "Next" at bounding box center [1020, 371] width 59 height 32
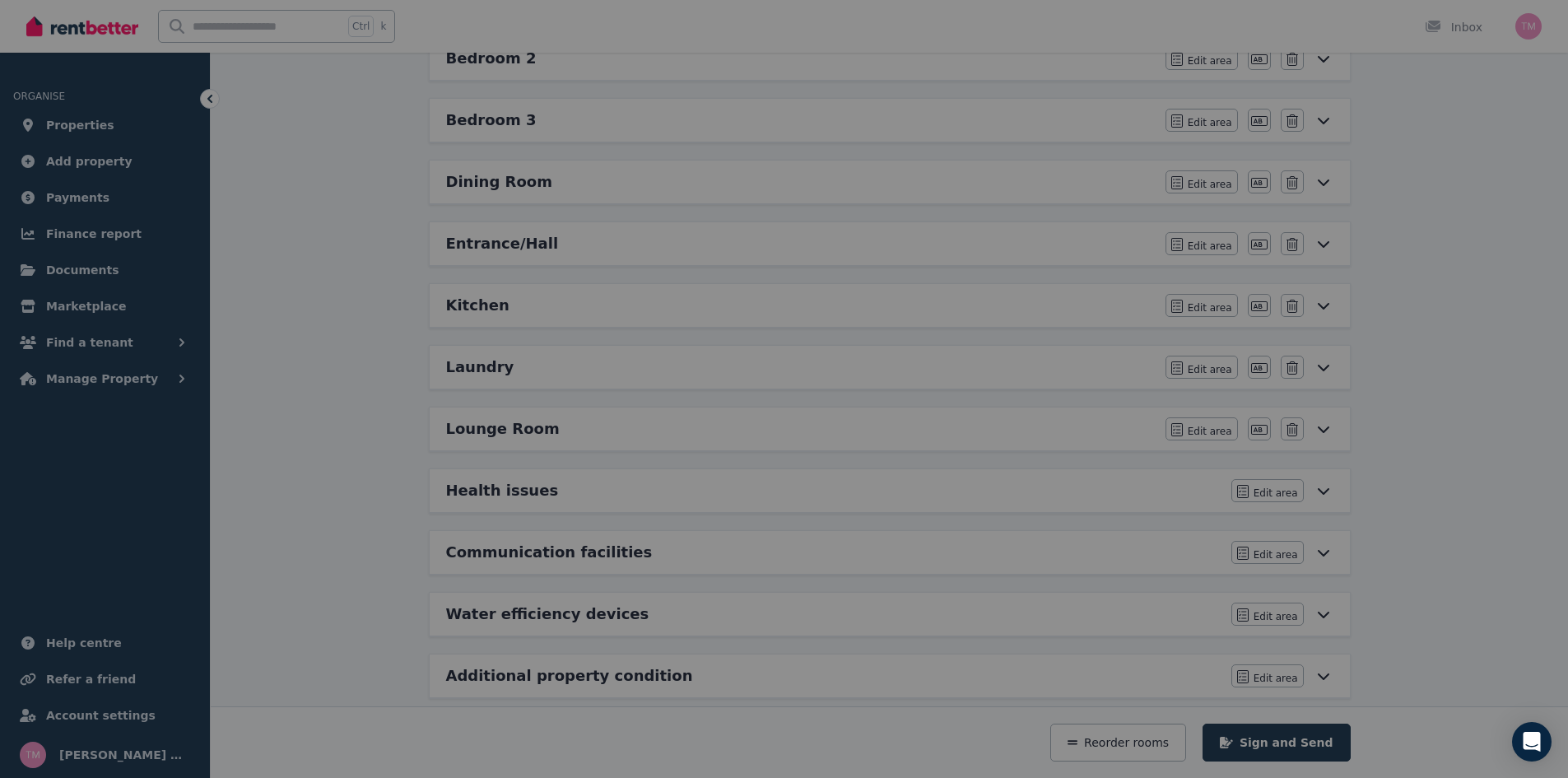
scroll to position [0, 0]
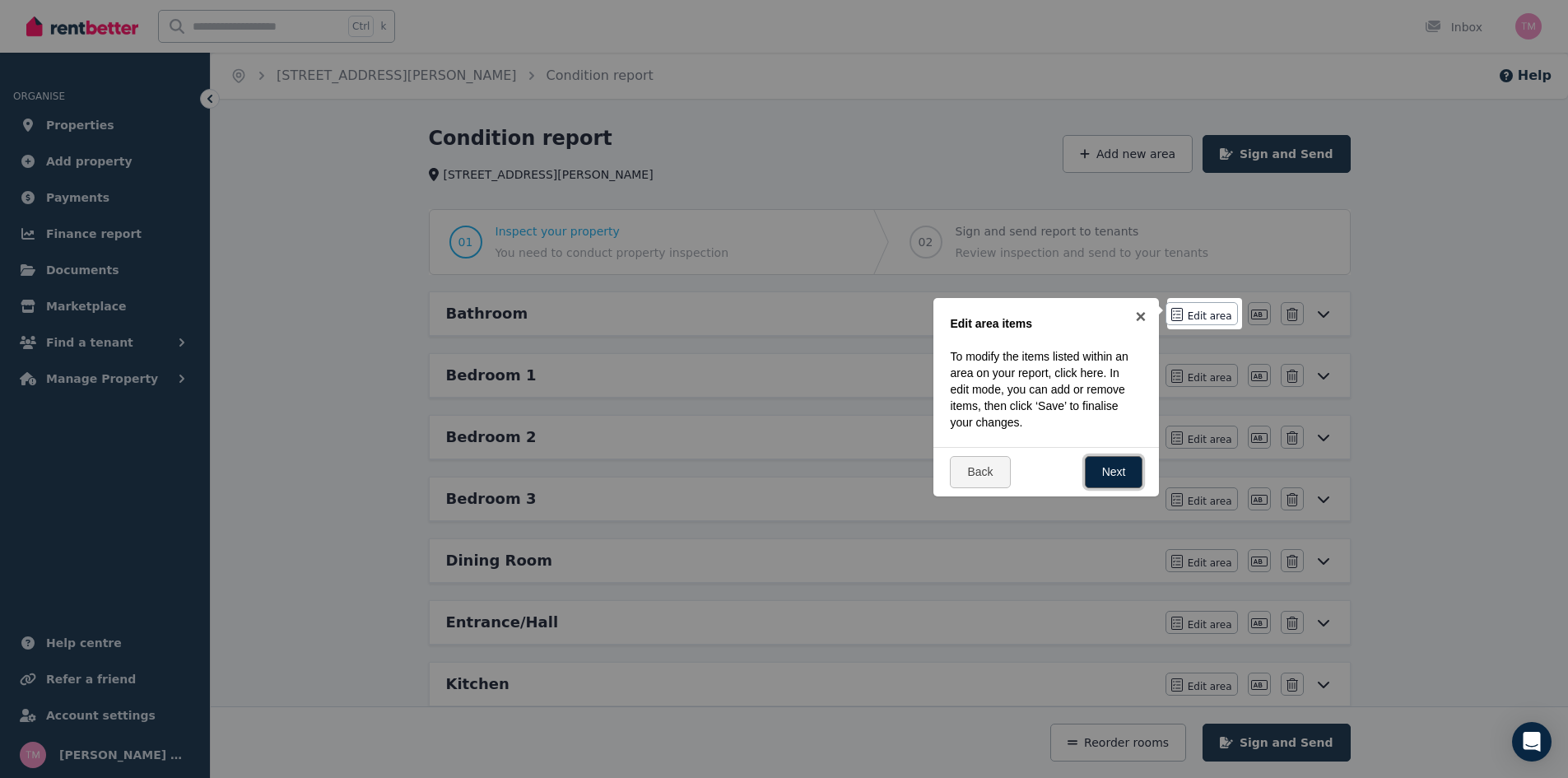
click at [1108, 466] on link "Next" at bounding box center [1113, 472] width 59 height 32
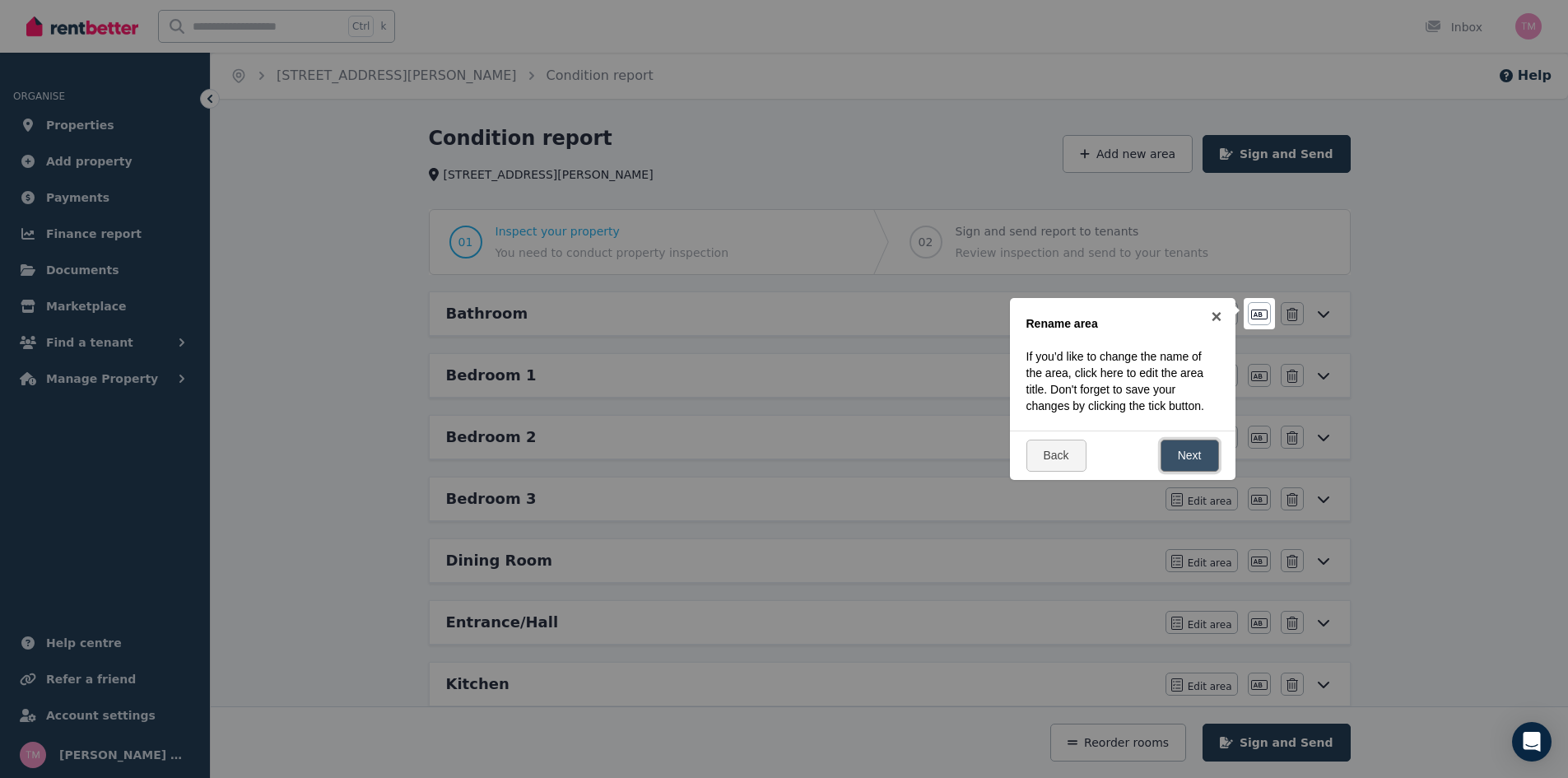
click at [1165, 454] on link "Next" at bounding box center [1189, 456] width 59 height 32
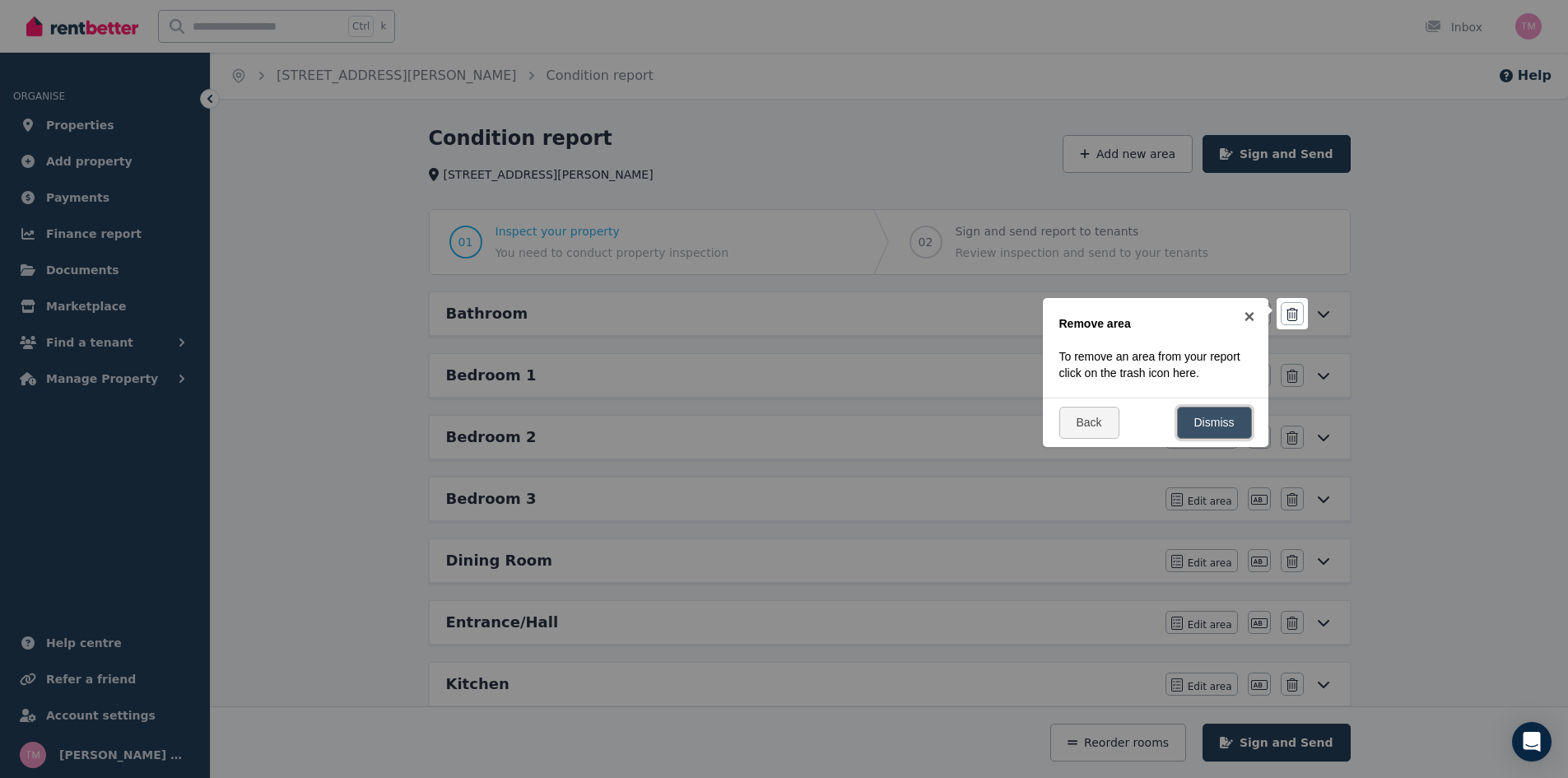
click at [1194, 423] on link "Dismiss" at bounding box center [1213, 423] width 75 height 32
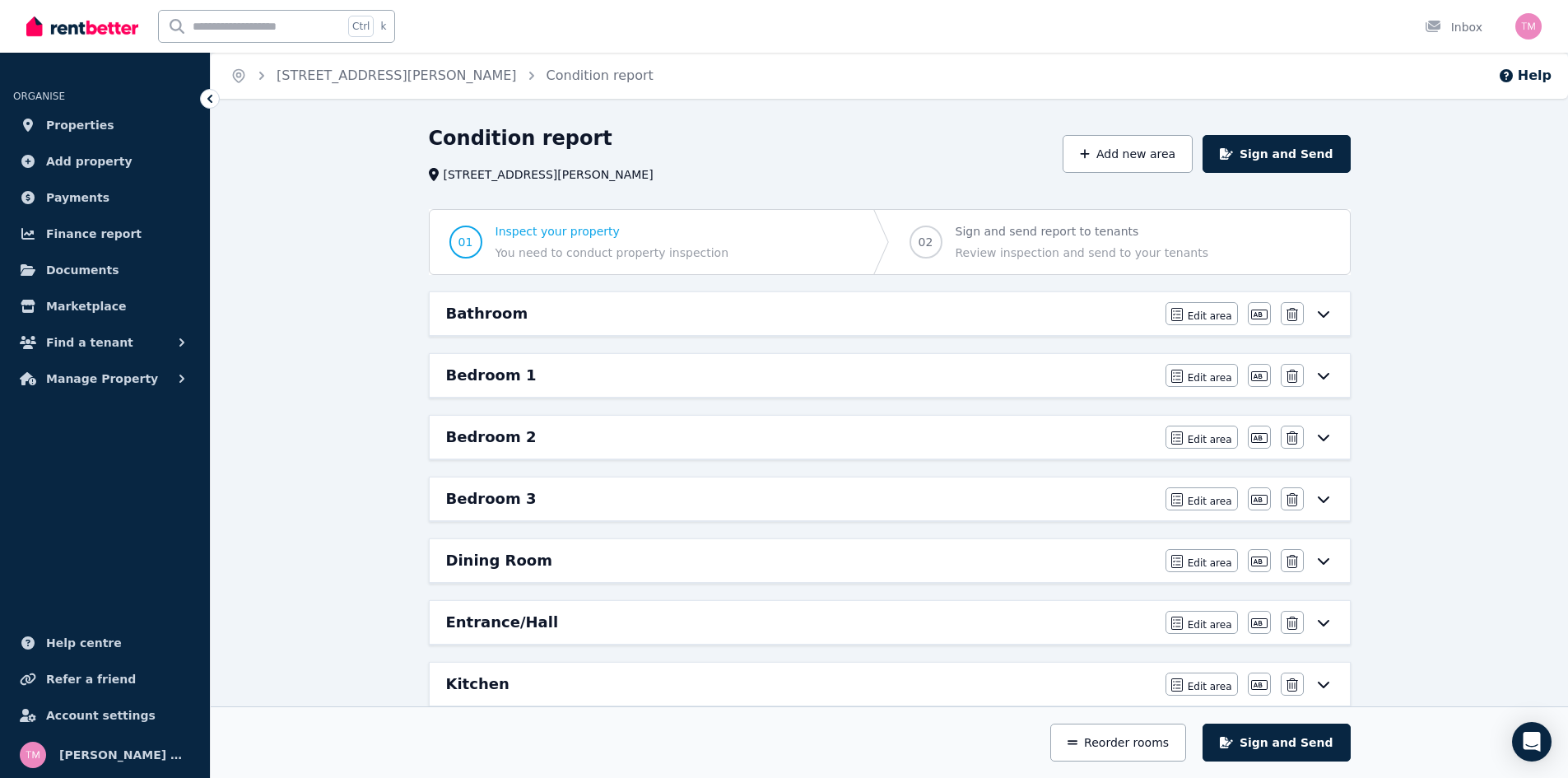
click at [843, 330] on div "Bathroom Edit area Edit area Edit name [GEOGRAPHIC_DATA]" at bounding box center [889, 314] width 920 height 43
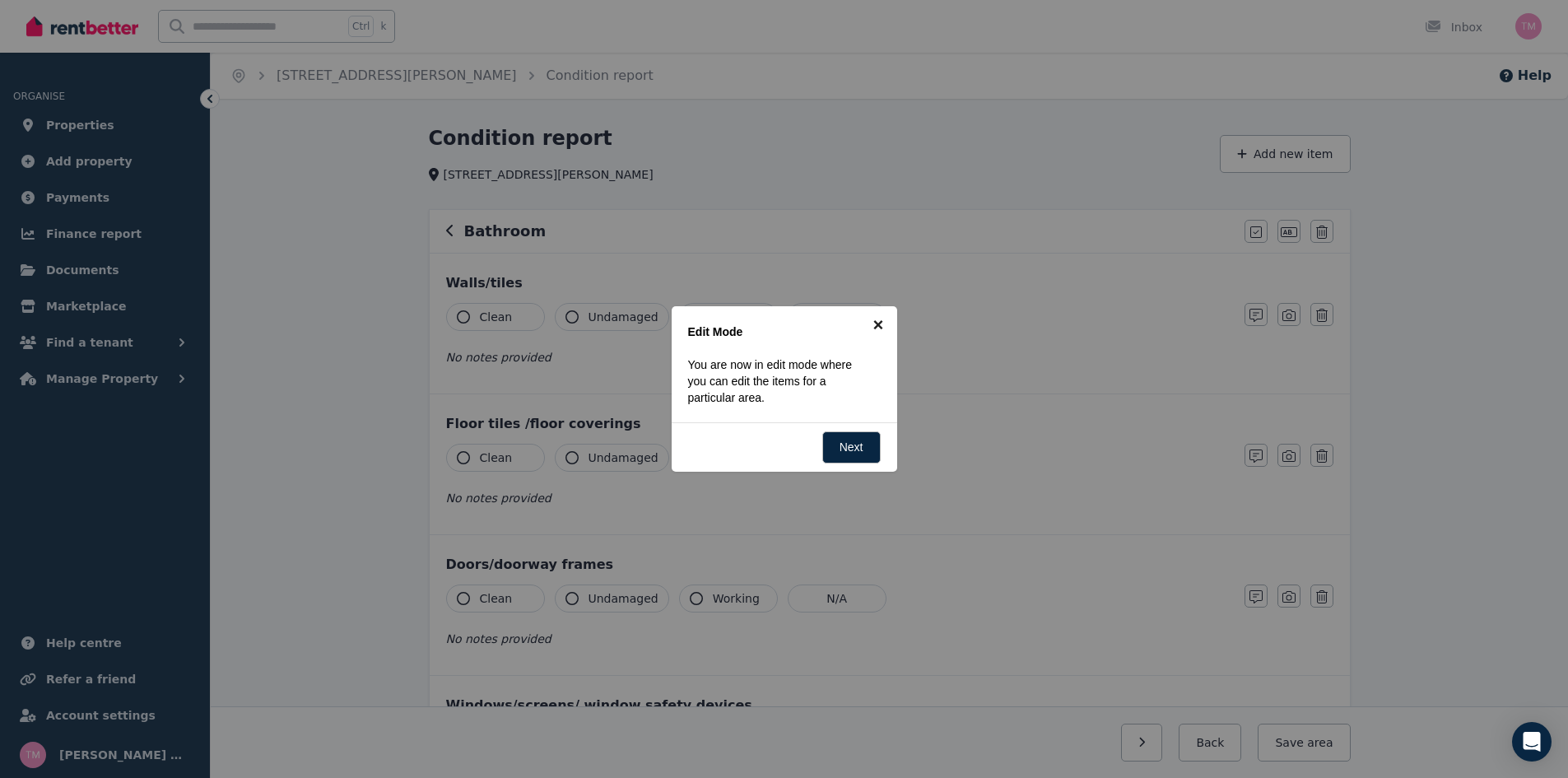
click at [878, 322] on link "×" at bounding box center [878, 324] width 37 height 37
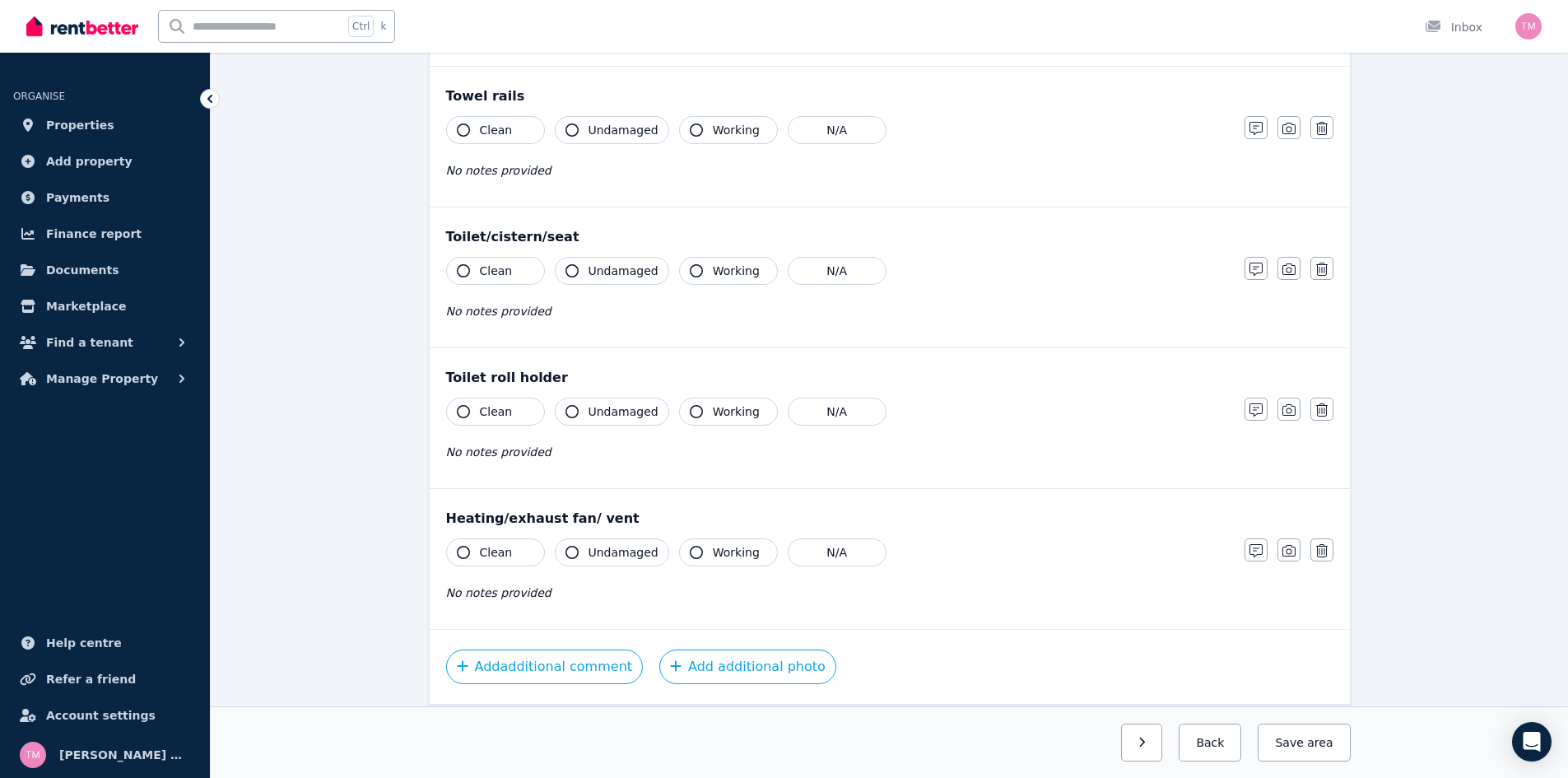
scroll to position [1793, 0]
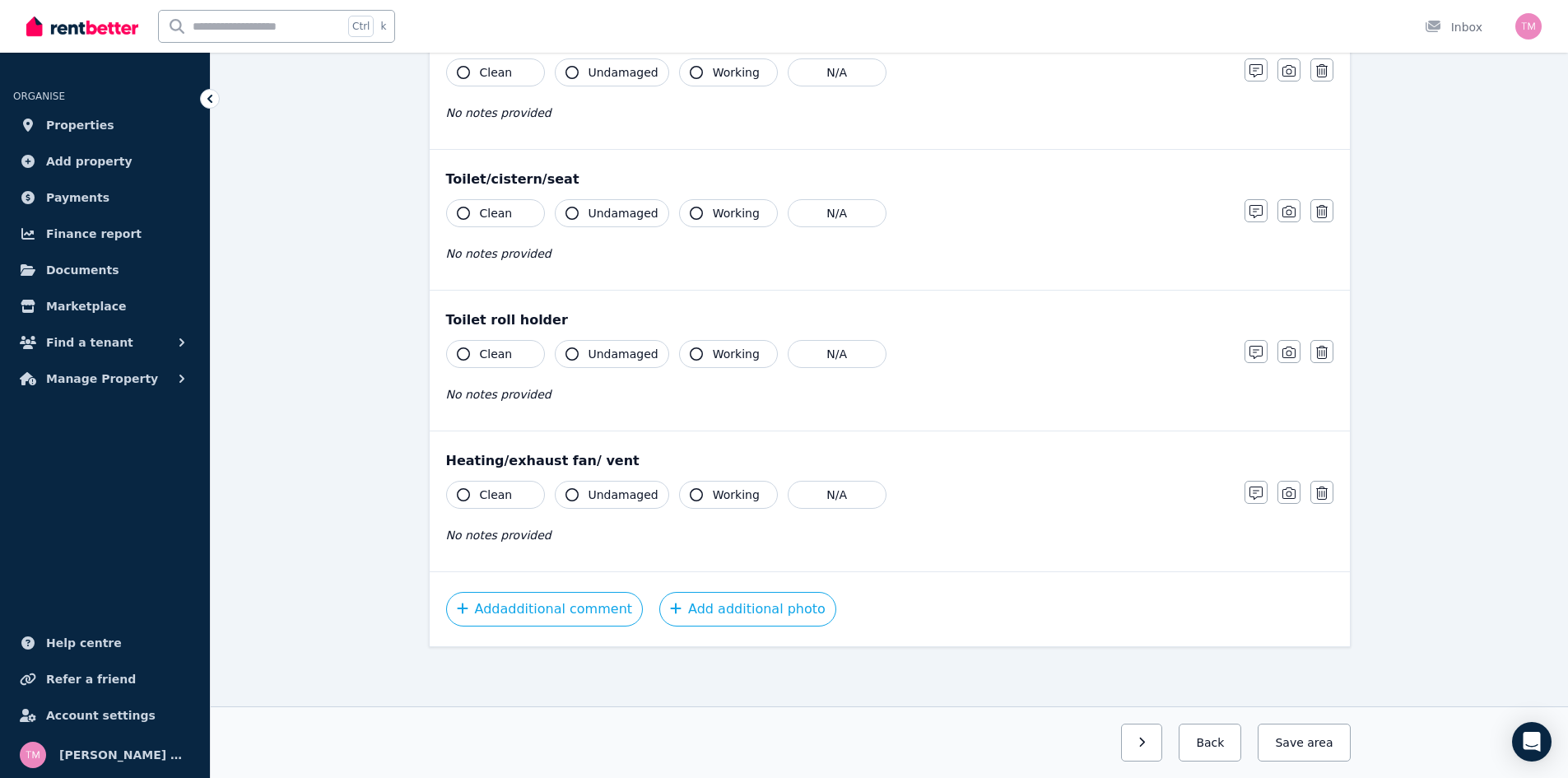
click at [461, 356] on icon "button" at bounding box center [463, 354] width 14 height 14
click at [570, 352] on icon "button" at bounding box center [572, 354] width 14 height 14
click at [689, 351] on icon "button" at bounding box center [696, 354] width 14 height 14
click at [464, 494] on icon "button" at bounding box center [463, 494] width 14 height 14
click at [570, 496] on icon "button" at bounding box center [572, 494] width 14 height 14
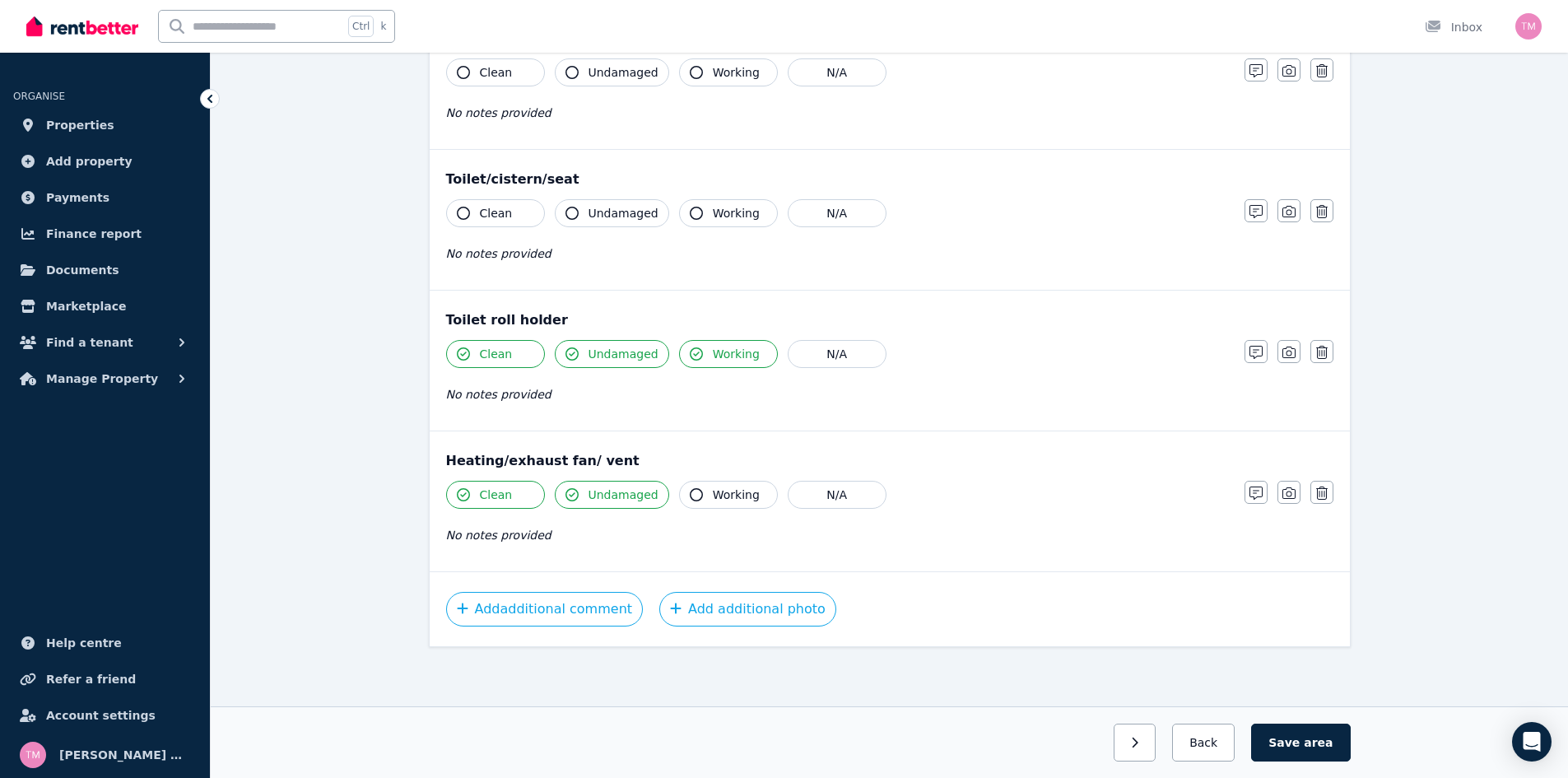
click at [693, 498] on icon "button" at bounding box center [696, 494] width 14 height 14
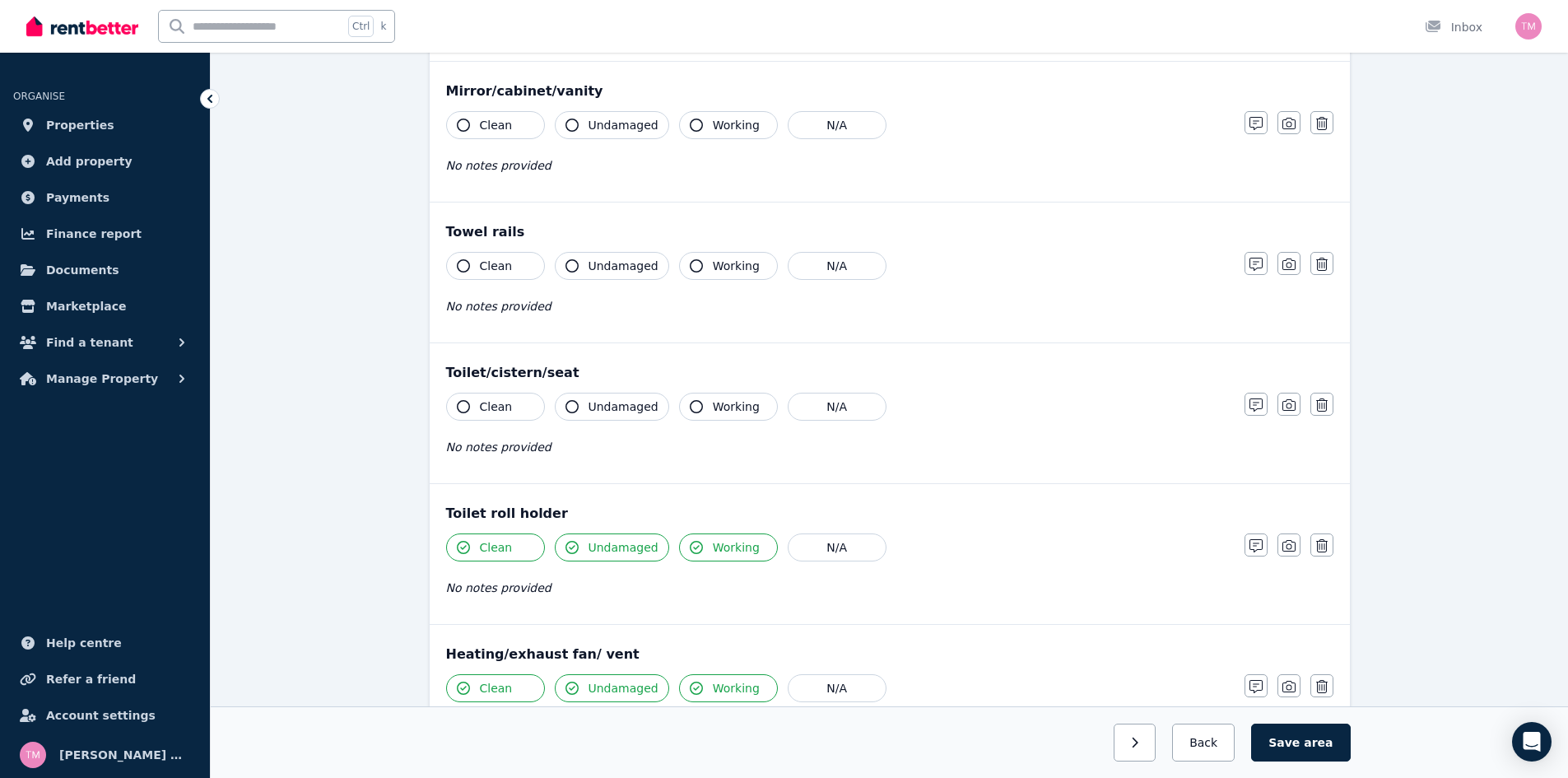
scroll to position [1588, 0]
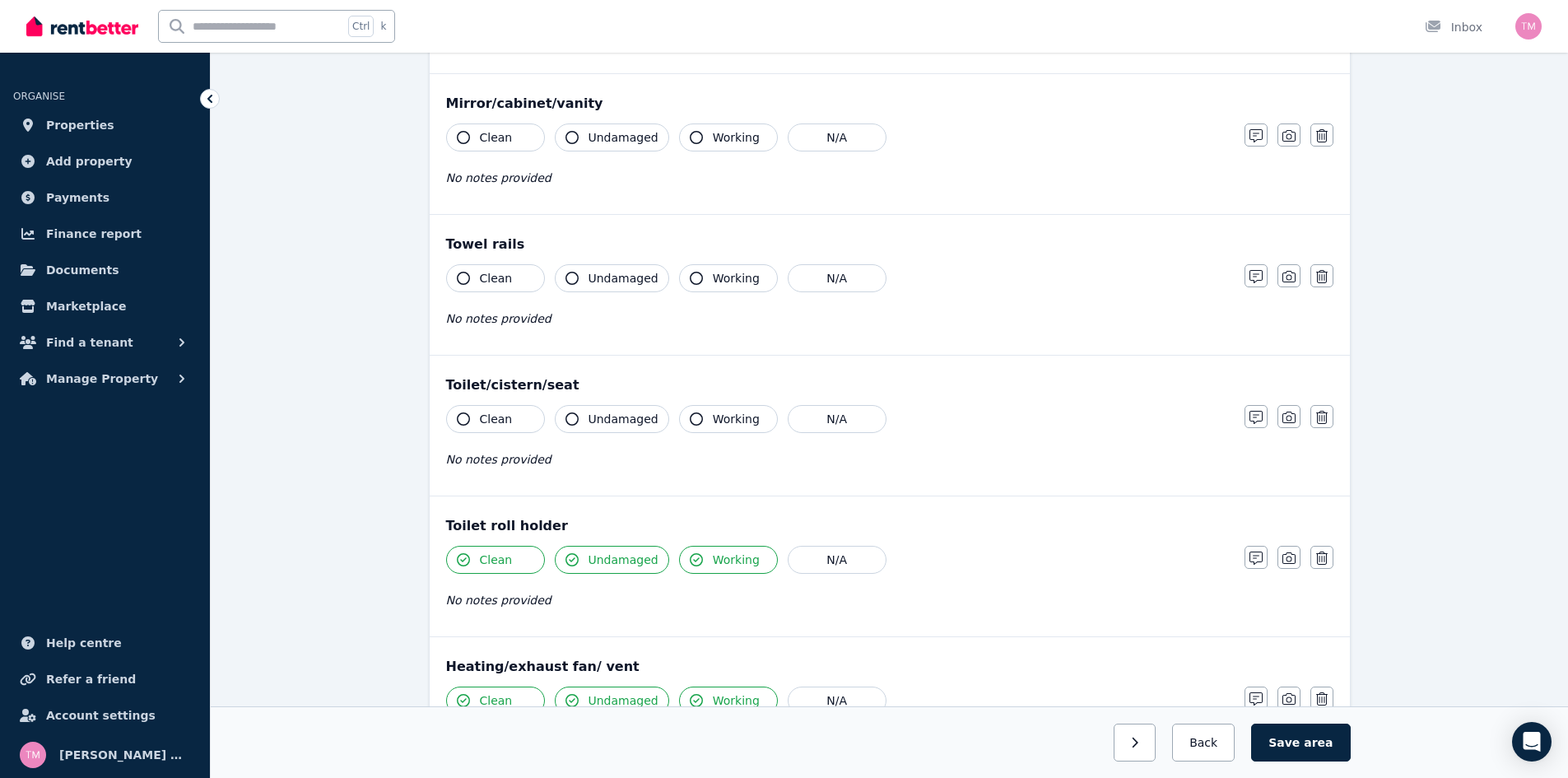
click at [464, 417] on icon "button" at bounding box center [463, 419] width 14 height 14
click at [689, 418] on icon "button" at bounding box center [696, 419] width 14 height 14
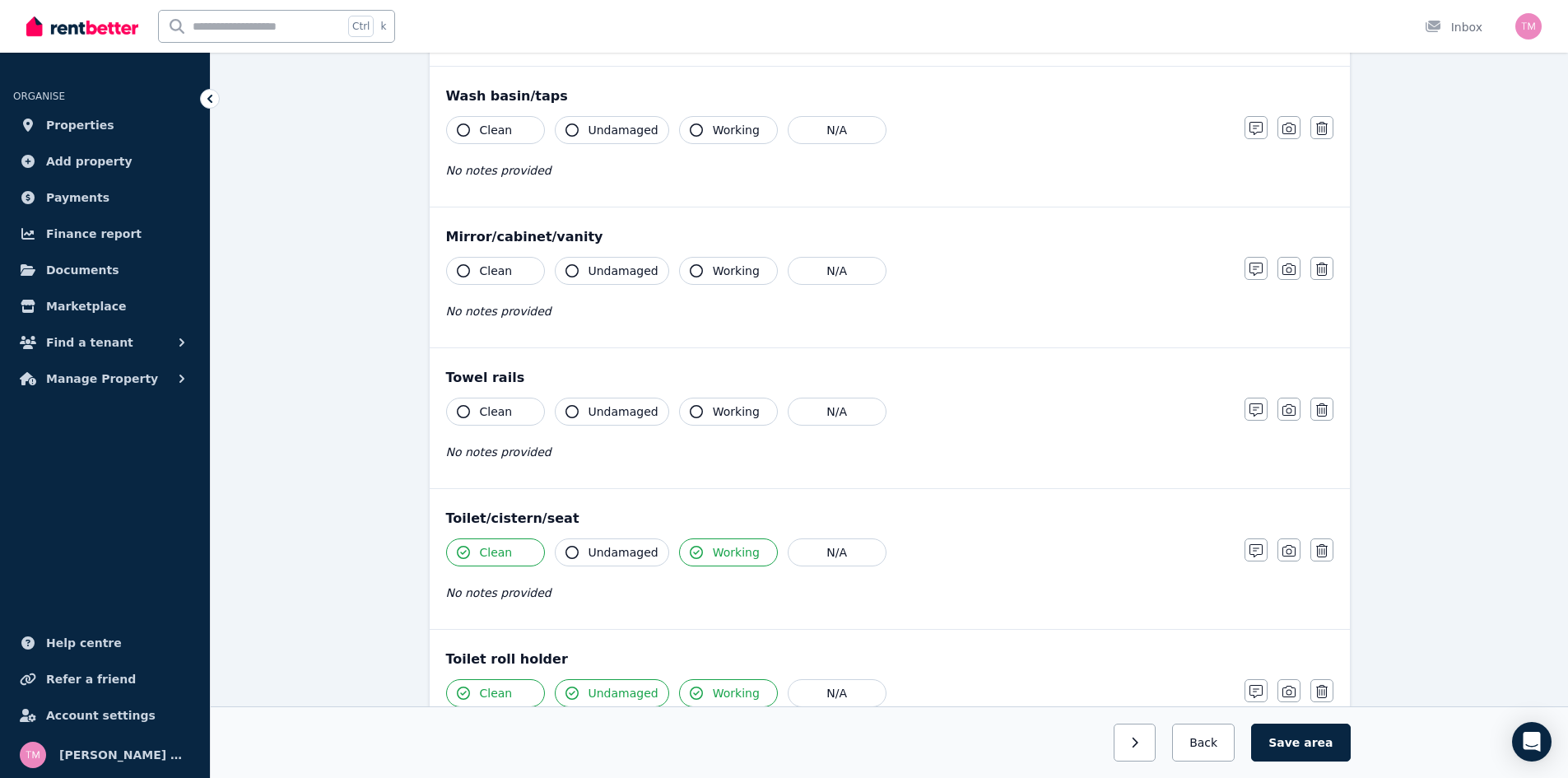
scroll to position [1443, 0]
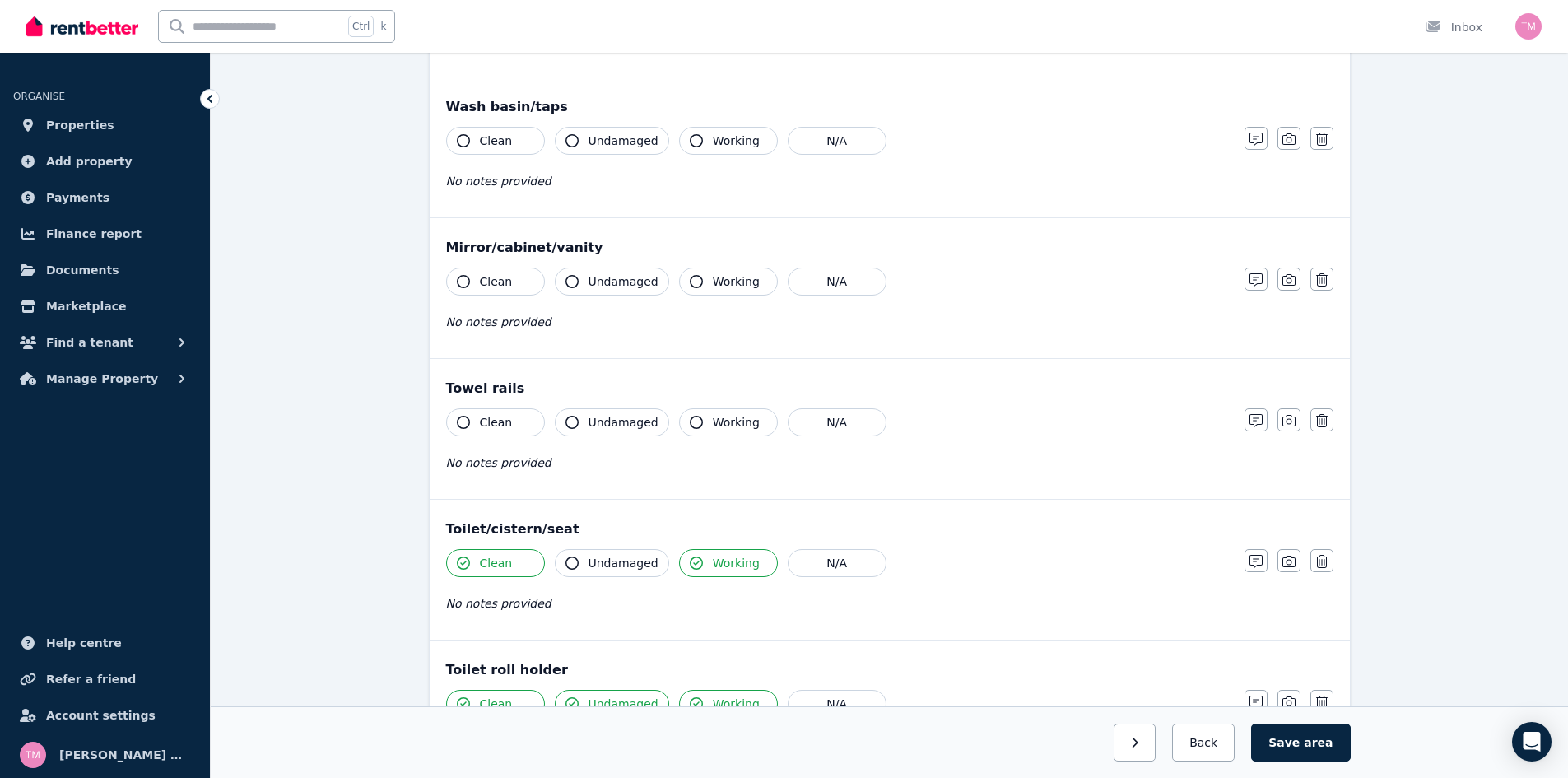
click at [466, 421] on icon "button" at bounding box center [463, 422] width 14 height 14
click at [572, 425] on icon "button" at bounding box center [572, 422] width 14 height 14
click at [689, 421] on icon "button" at bounding box center [696, 422] width 14 height 14
click at [463, 279] on icon "button" at bounding box center [463, 281] width 14 height 14
click at [572, 283] on icon "button" at bounding box center [572, 281] width 14 height 14
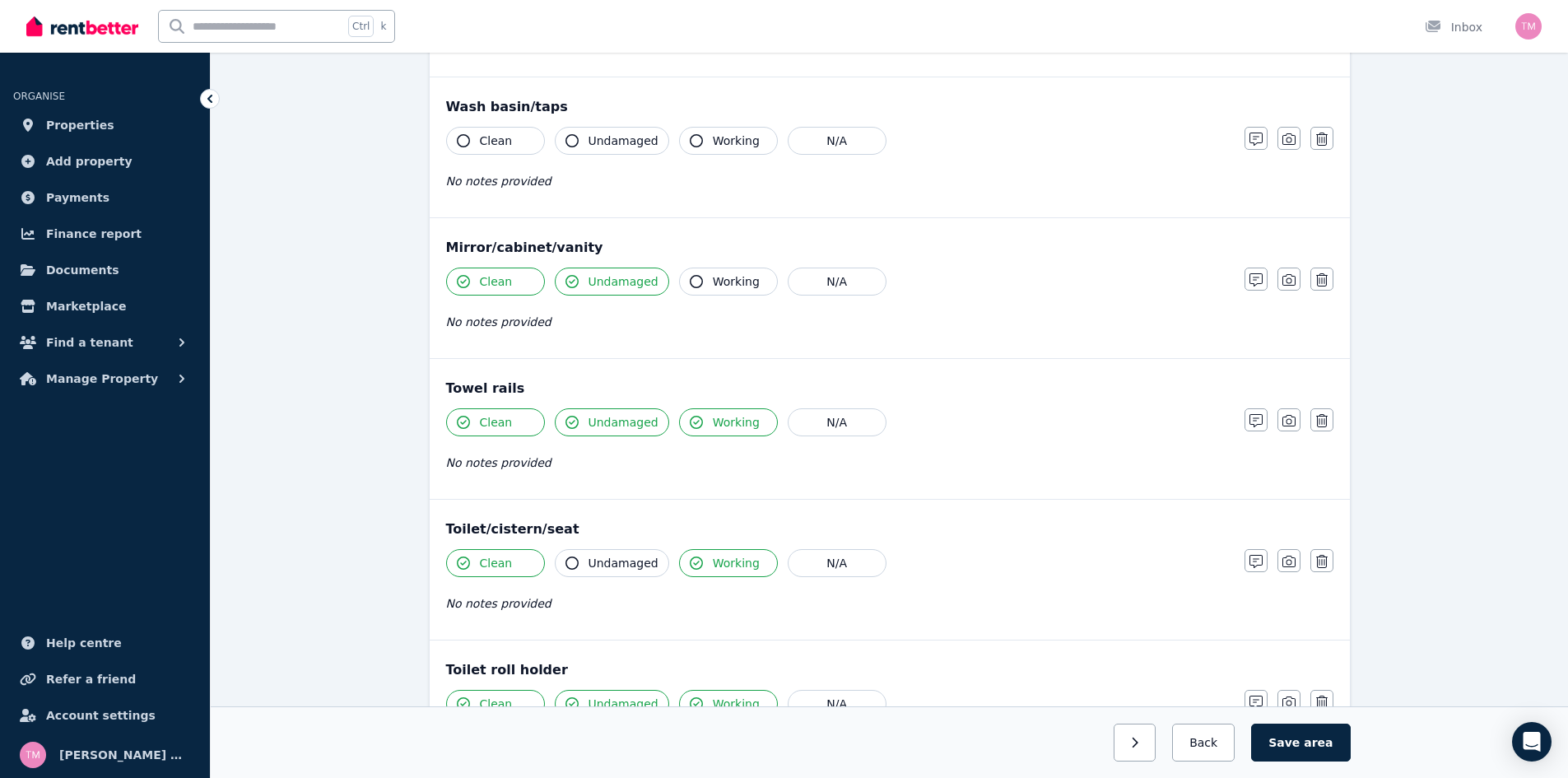
click at [693, 279] on icon "button" at bounding box center [696, 281] width 14 height 14
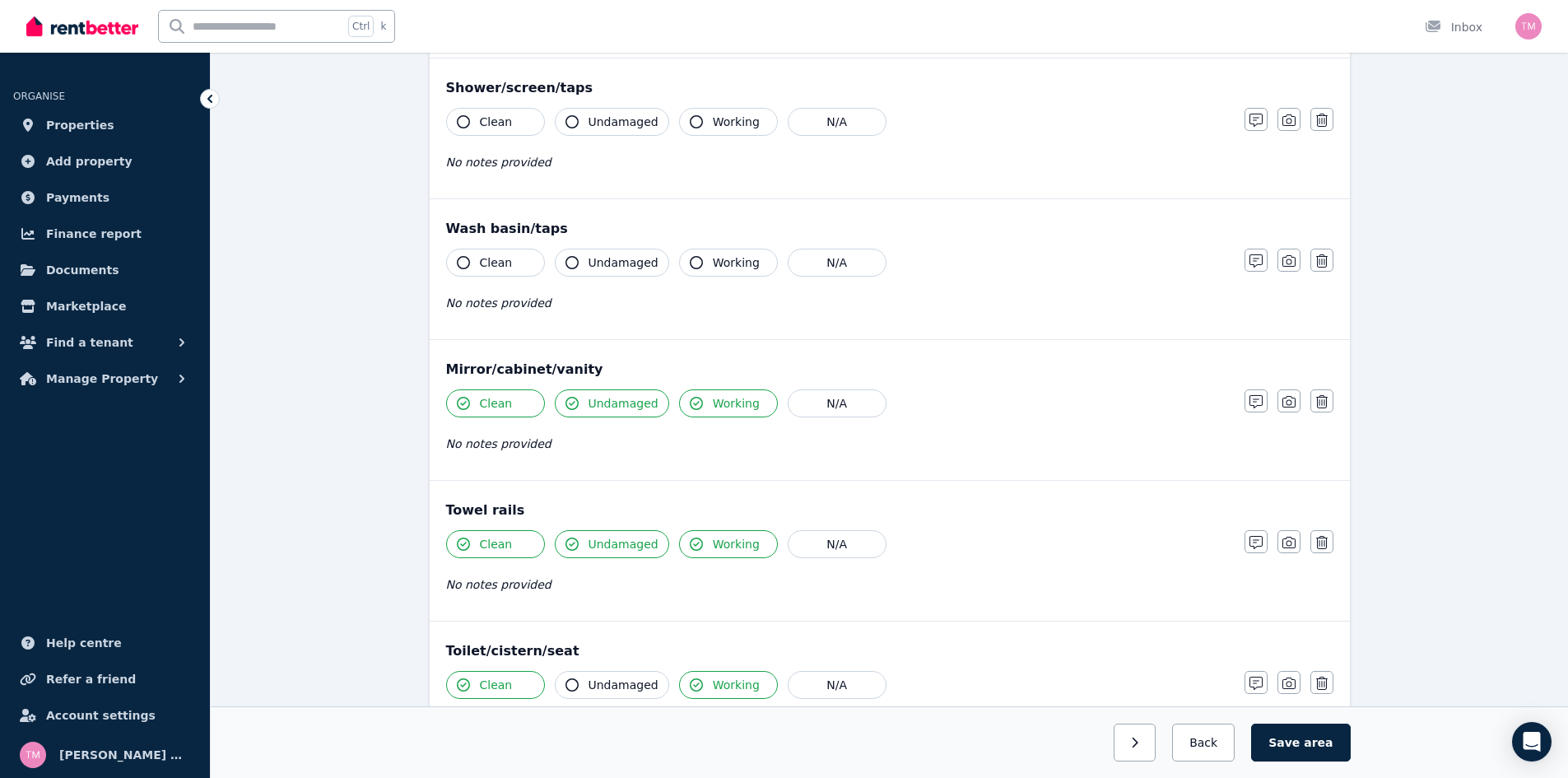
scroll to position [1299, 0]
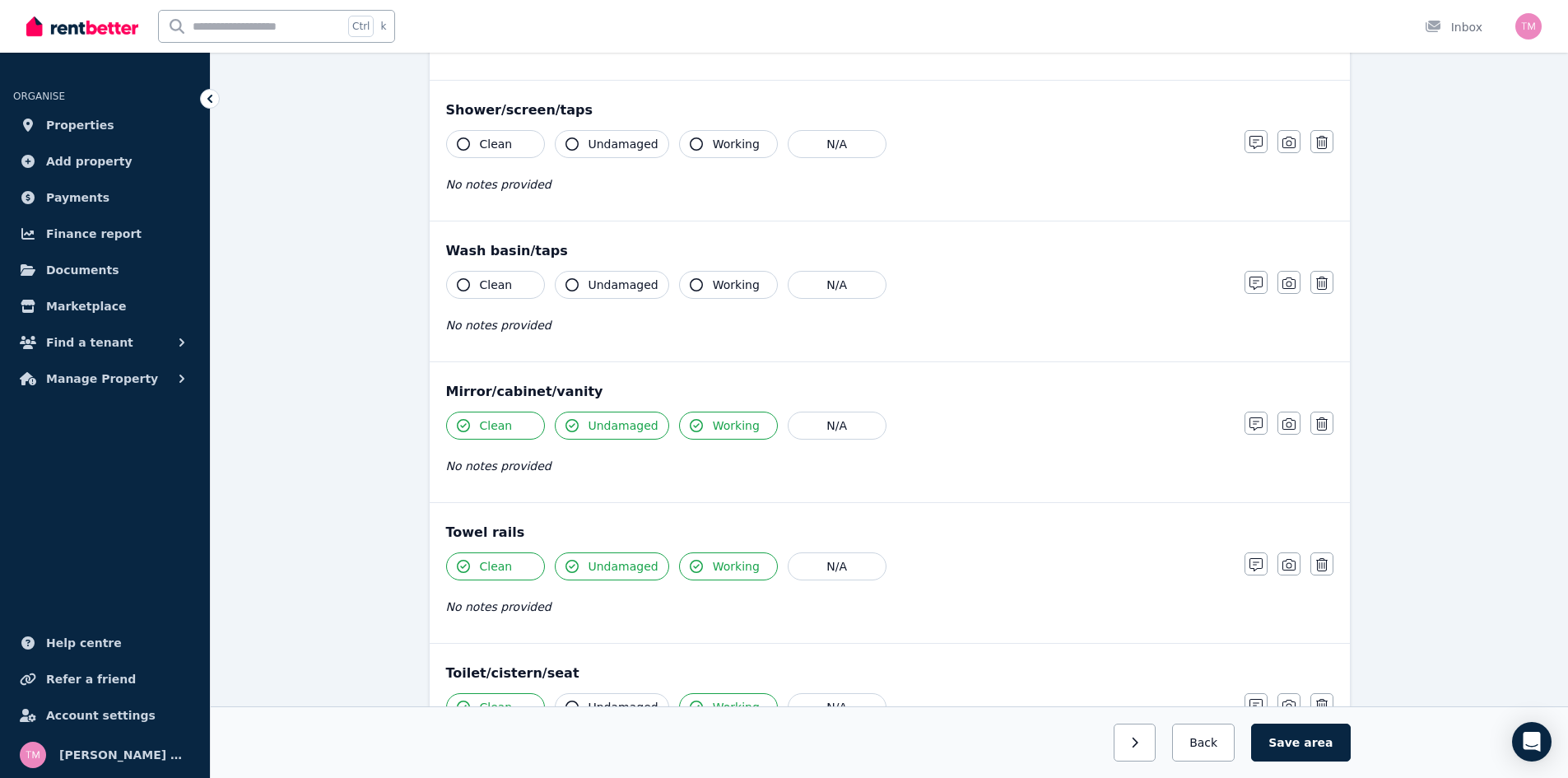
click at [465, 283] on icon "button" at bounding box center [463, 285] width 14 height 14
click at [576, 285] on icon "button" at bounding box center [572, 285] width 14 height 14
click at [689, 288] on icon "button" at bounding box center [696, 285] width 14 height 14
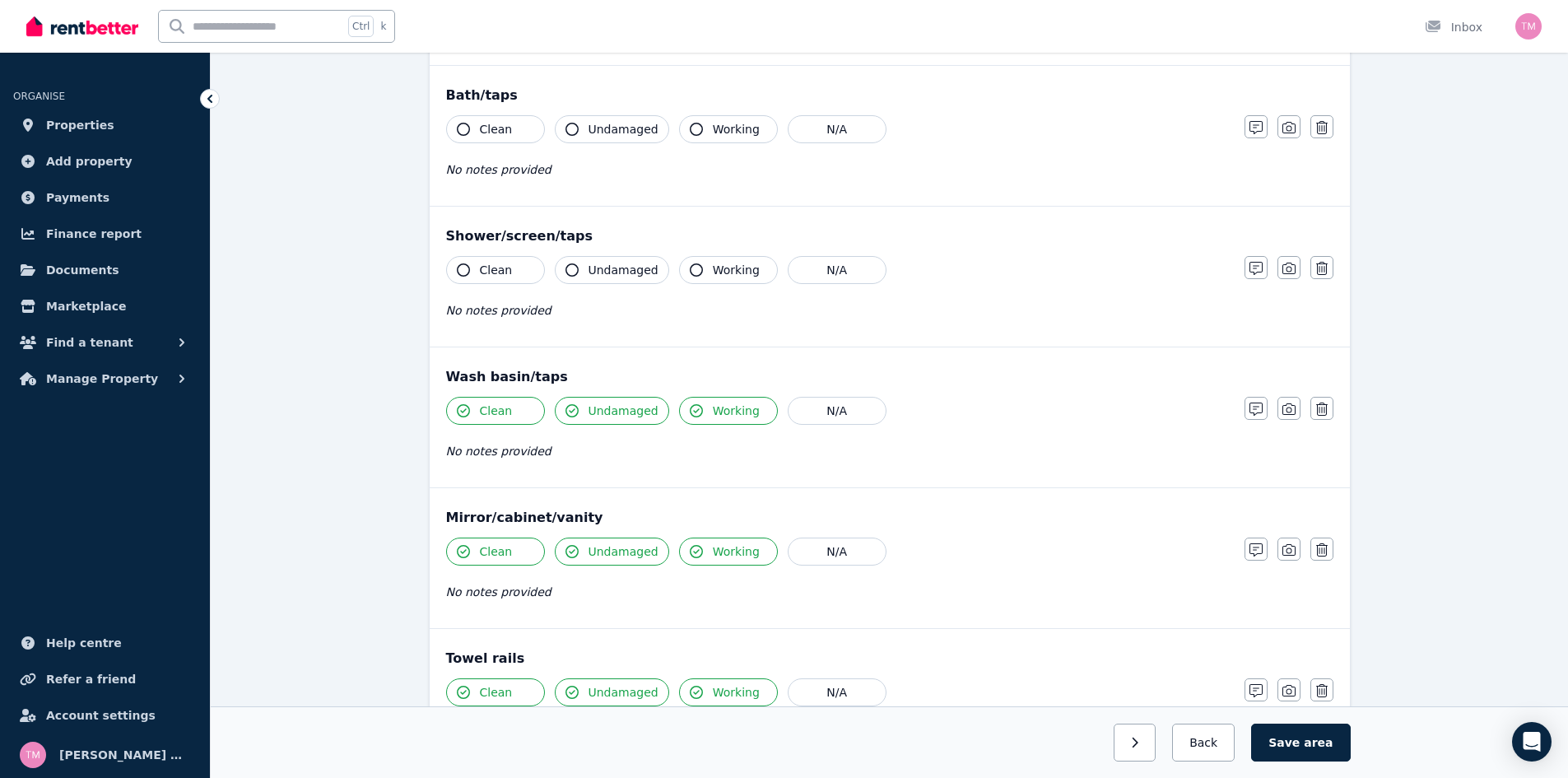
scroll to position [1114, 0]
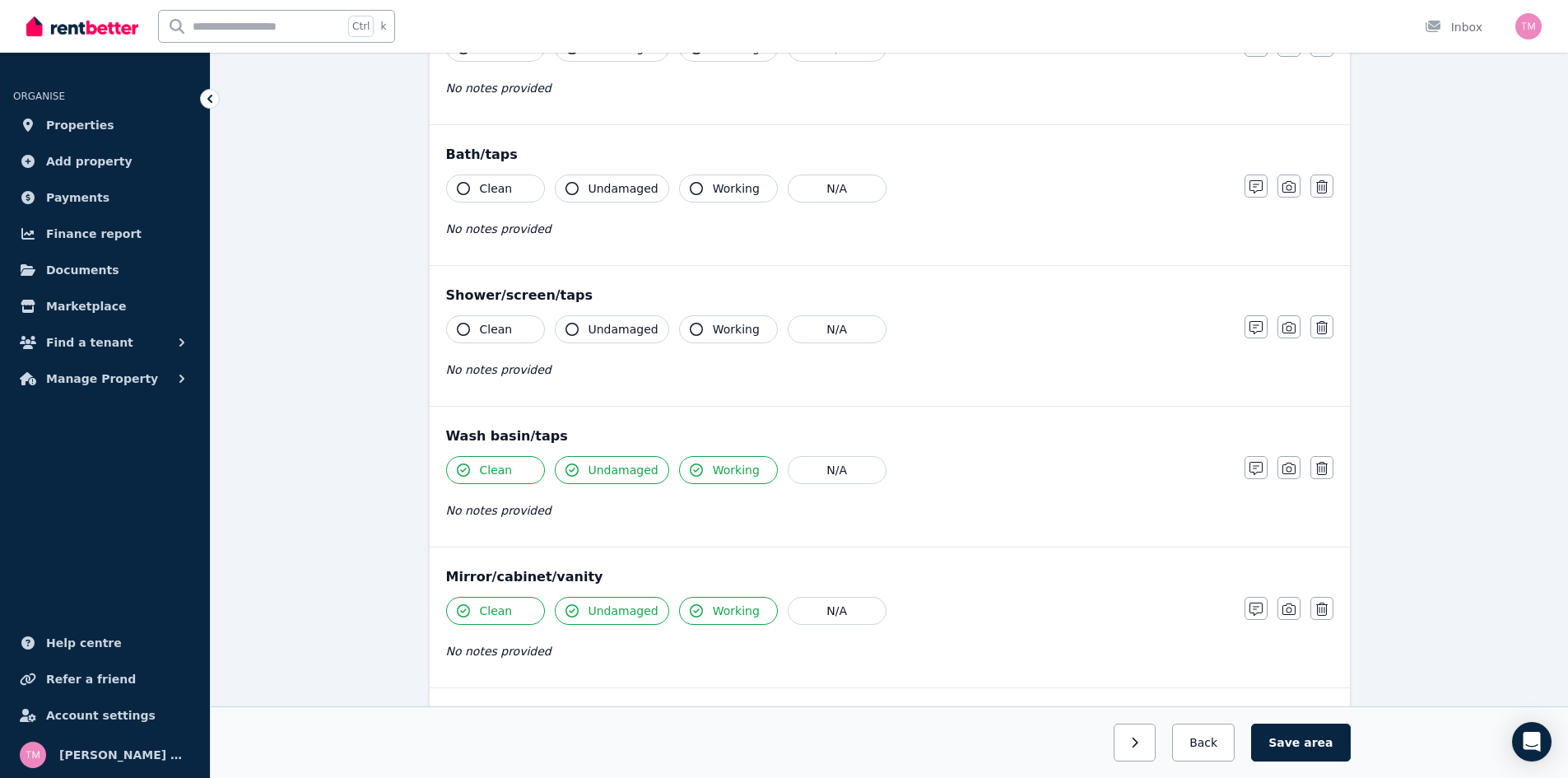
click at [463, 330] on icon "button" at bounding box center [463, 329] width 14 height 14
click at [569, 330] on icon "button" at bounding box center [572, 329] width 14 height 14
click at [689, 328] on icon "button" at bounding box center [696, 329] width 14 height 14
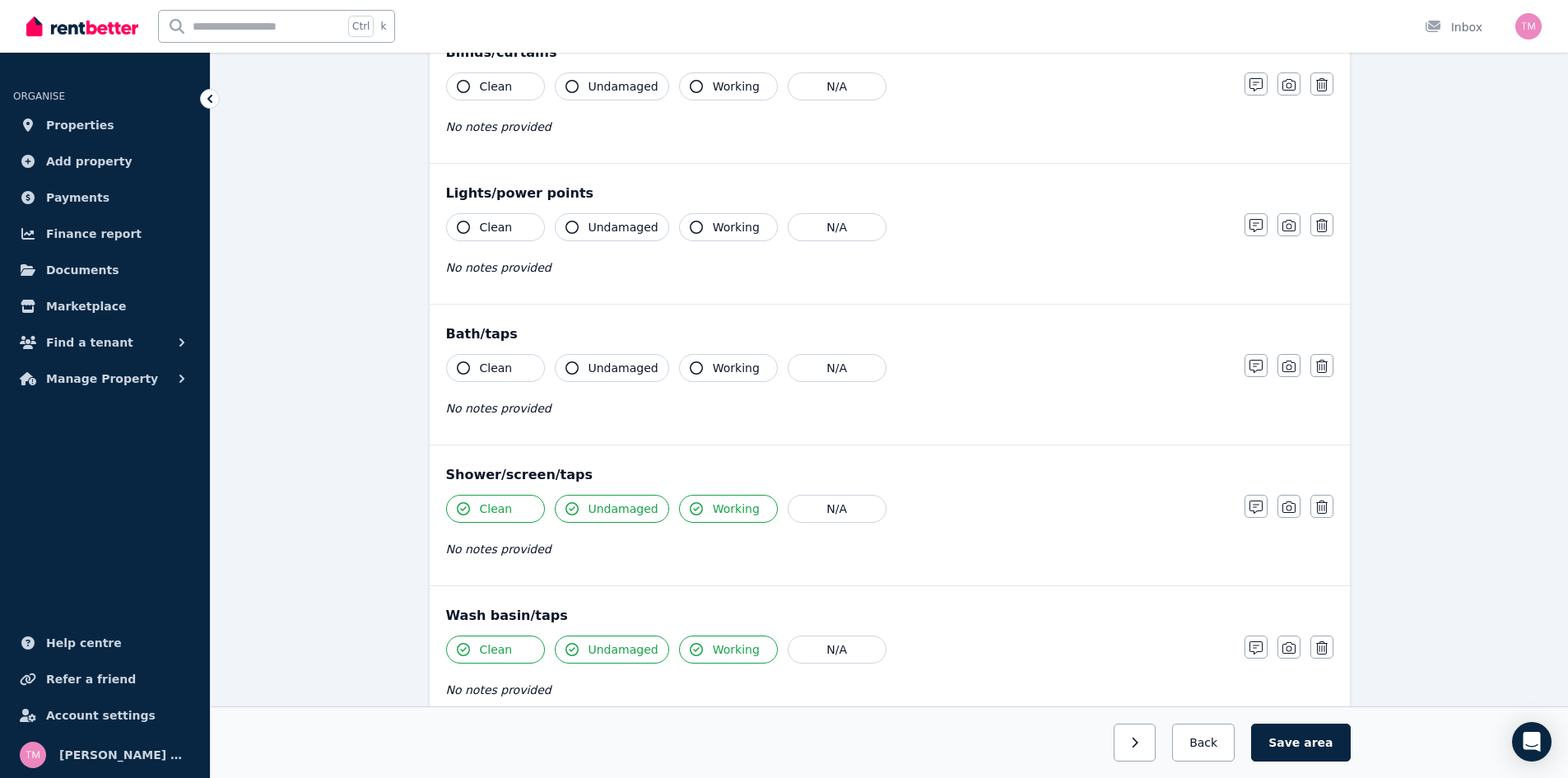
scroll to position [908, 0]
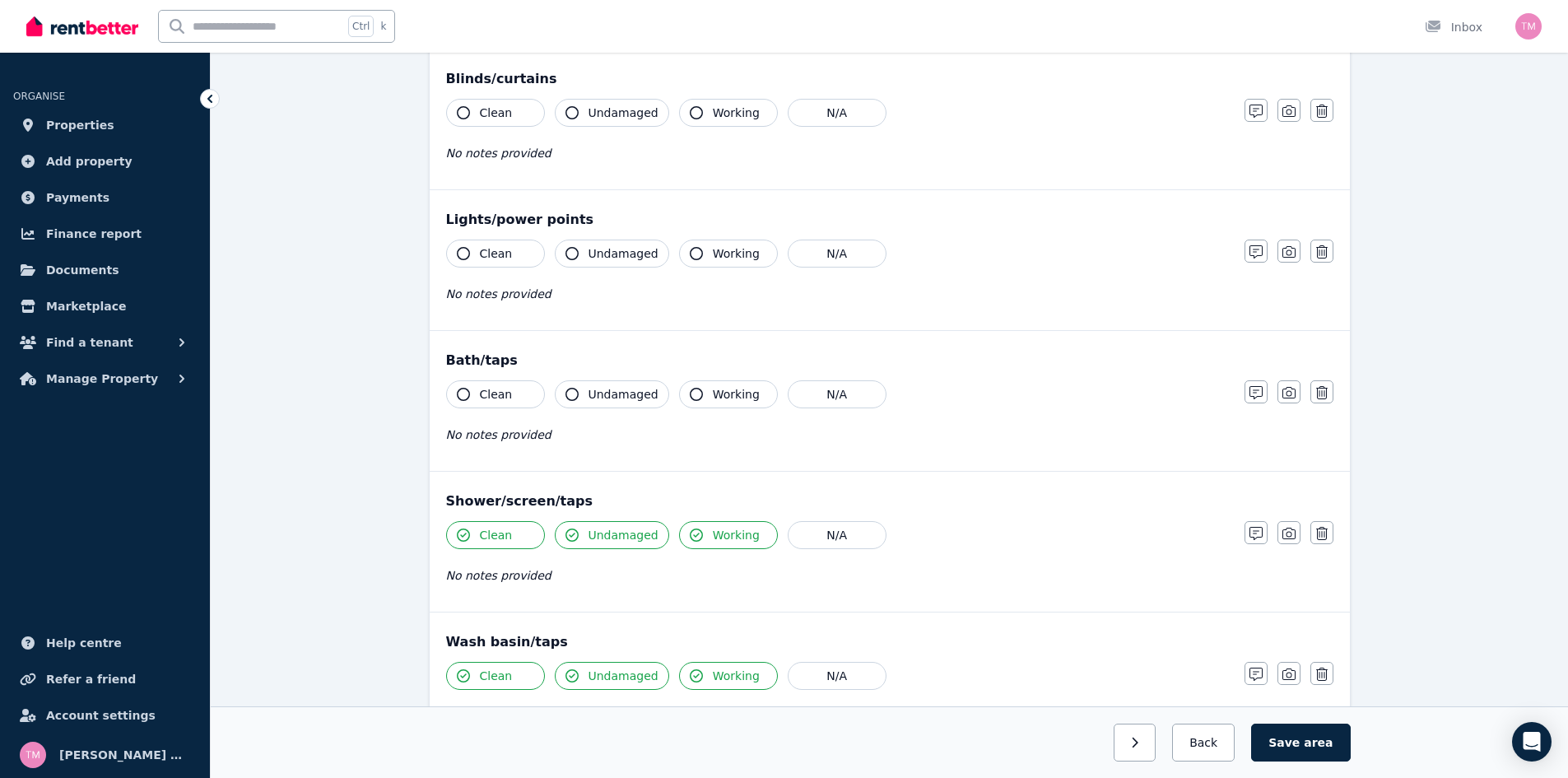
click at [464, 392] on icon "button" at bounding box center [463, 394] width 14 height 14
click at [573, 392] on icon "button" at bounding box center [572, 394] width 14 height 14
click at [689, 391] on icon "button" at bounding box center [696, 394] width 14 height 14
click at [465, 252] on icon "button" at bounding box center [463, 253] width 14 height 14
click at [572, 254] on icon "button" at bounding box center [572, 253] width 14 height 14
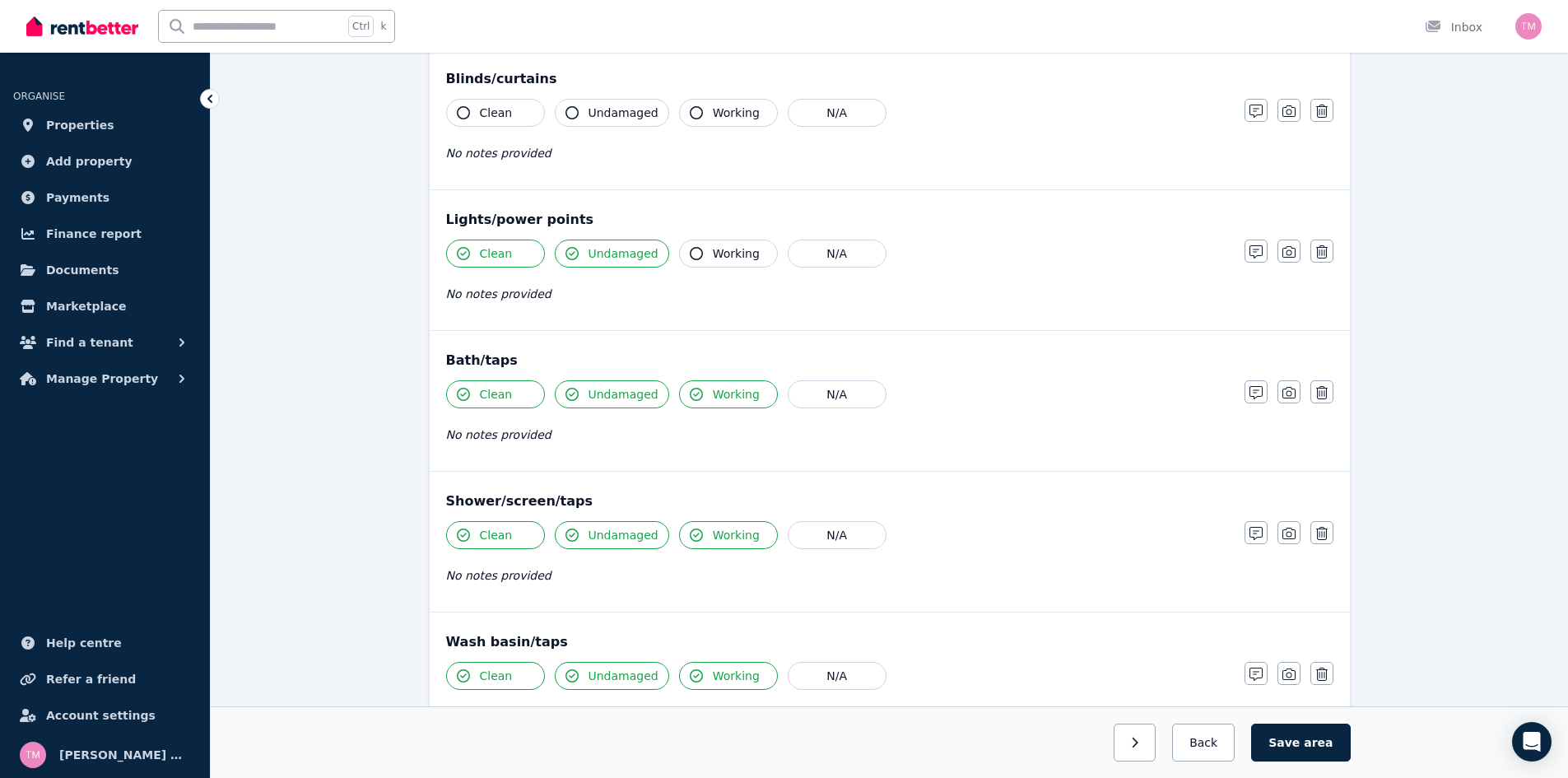
click at [689, 254] on icon "button" at bounding box center [696, 253] width 14 height 14
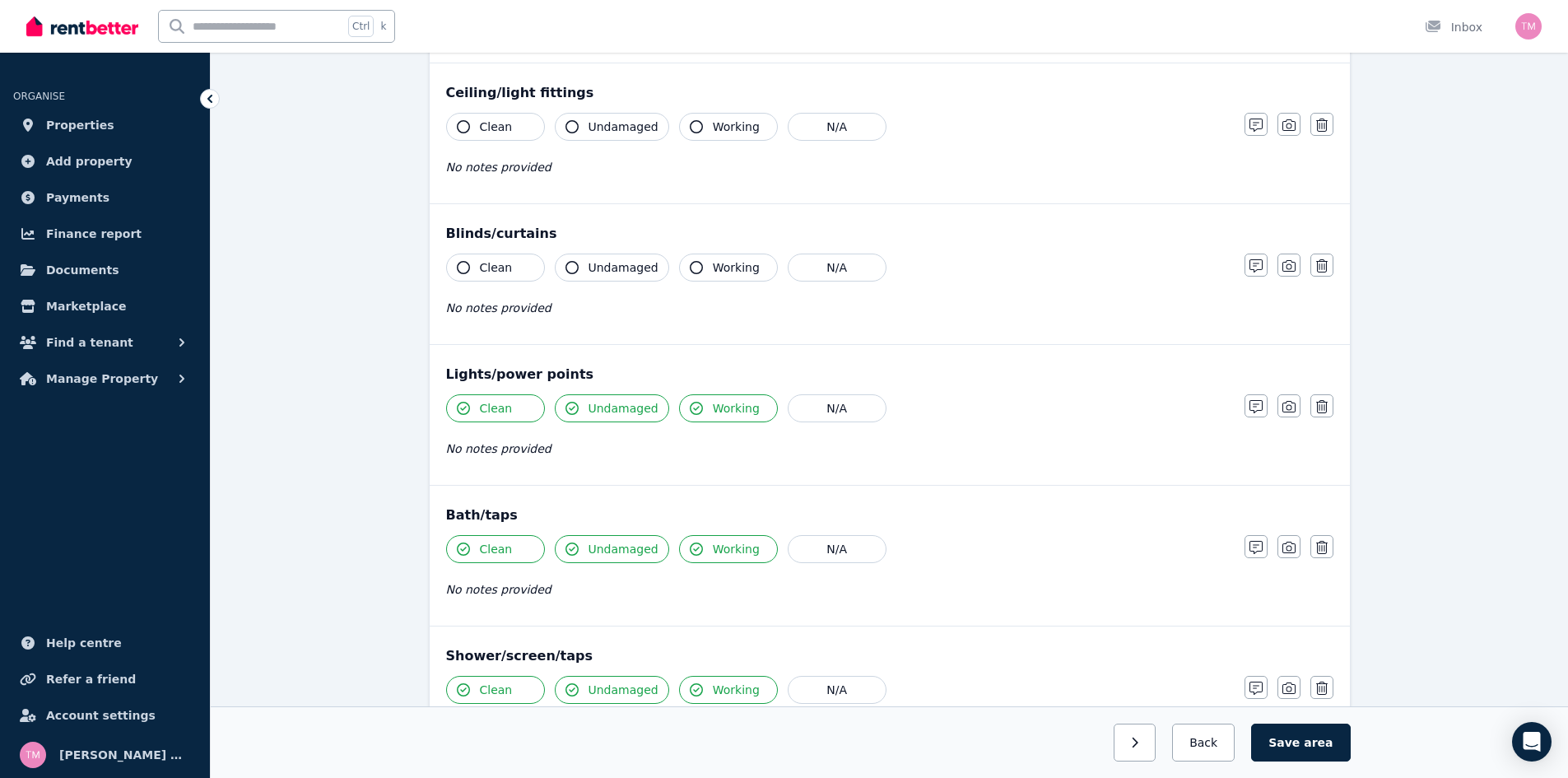
scroll to position [744, 0]
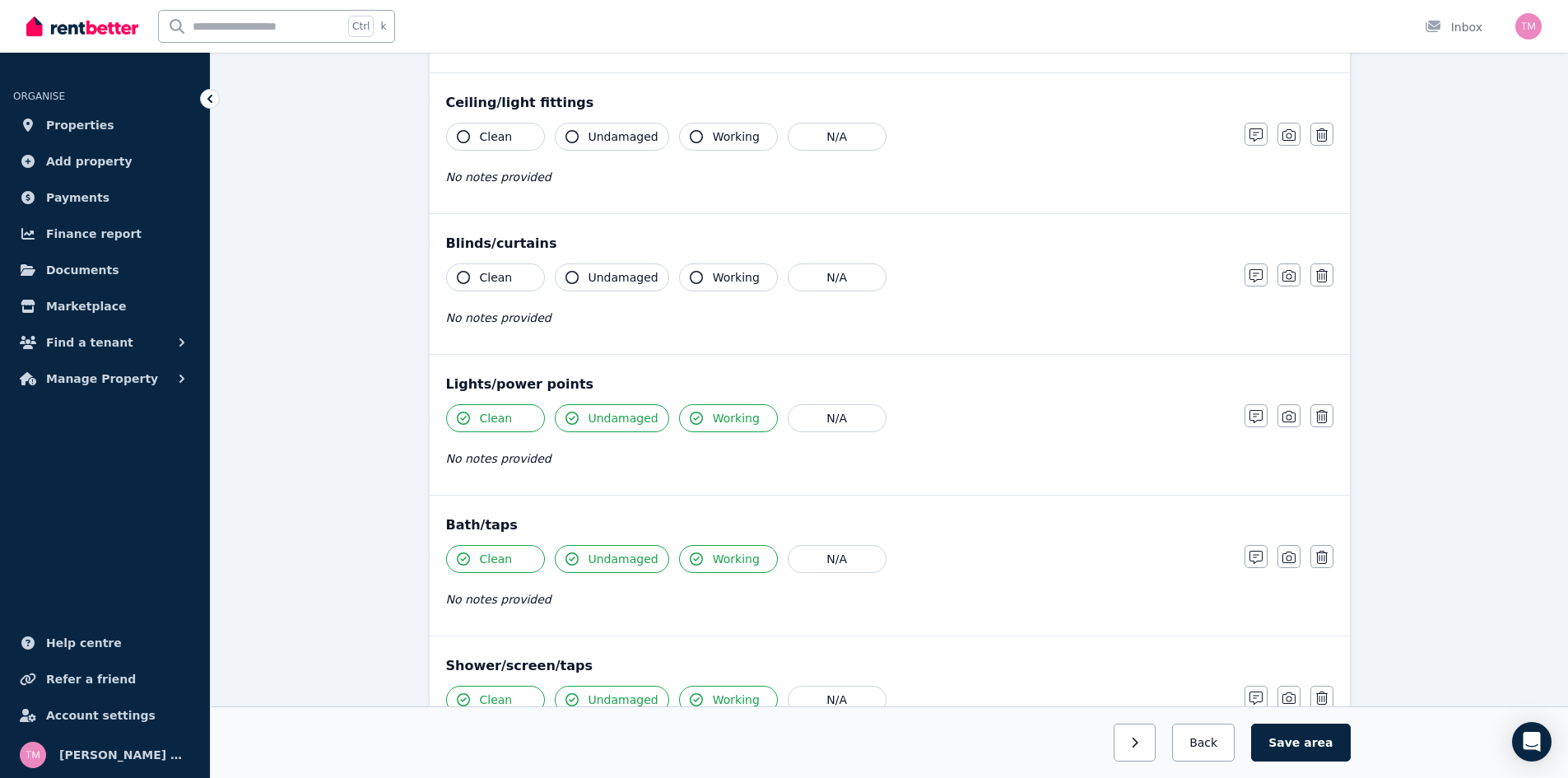
click at [464, 276] on icon "button" at bounding box center [463, 277] width 14 height 14
click at [565, 276] on icon "button" at bounding box center [572, 277] width 14 height 14
click at [689, 277] on icon "button" at bounding box center [696, 277] width 14 height 14
click at [465, 135] on icon "button" at bounding box center [463, 136] width 14 height 14
click at [565, 139] on icon "button" at bounding box center [572, 136] width 14 height 14
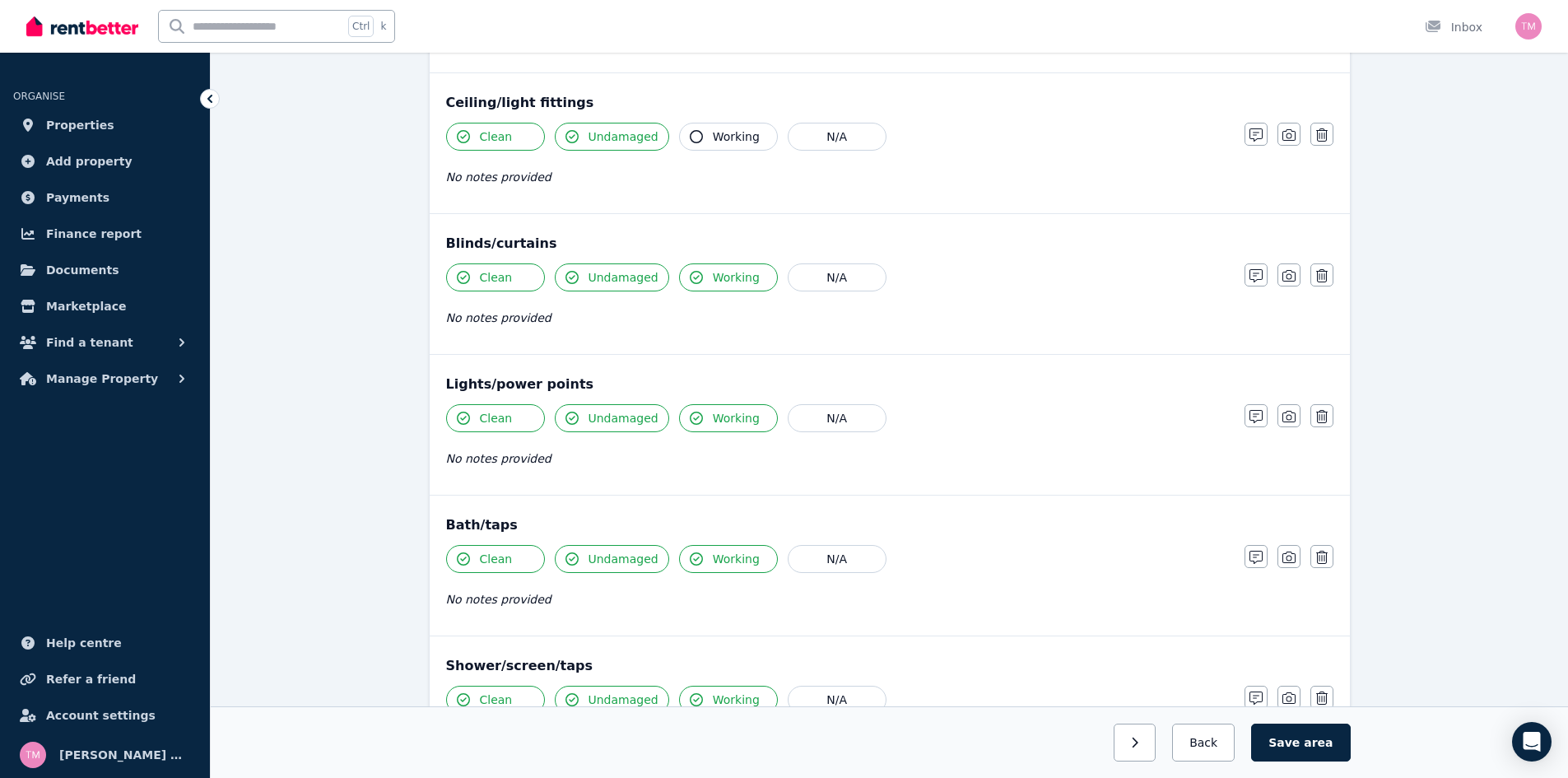
click at [689, 140] on icon "button" at bounding box center [696, 136] width 14 height 14
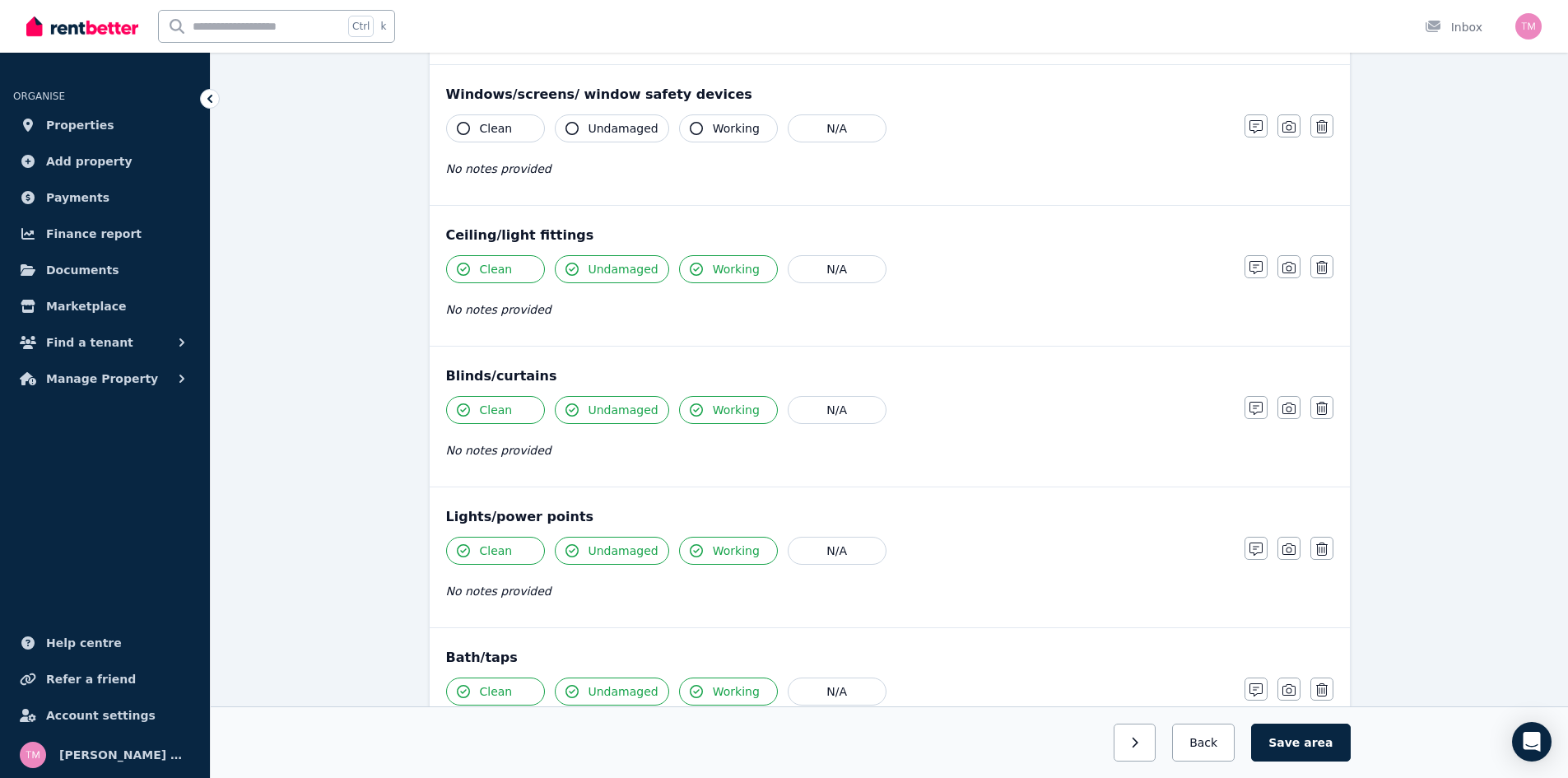
scroll to position [496, 0]
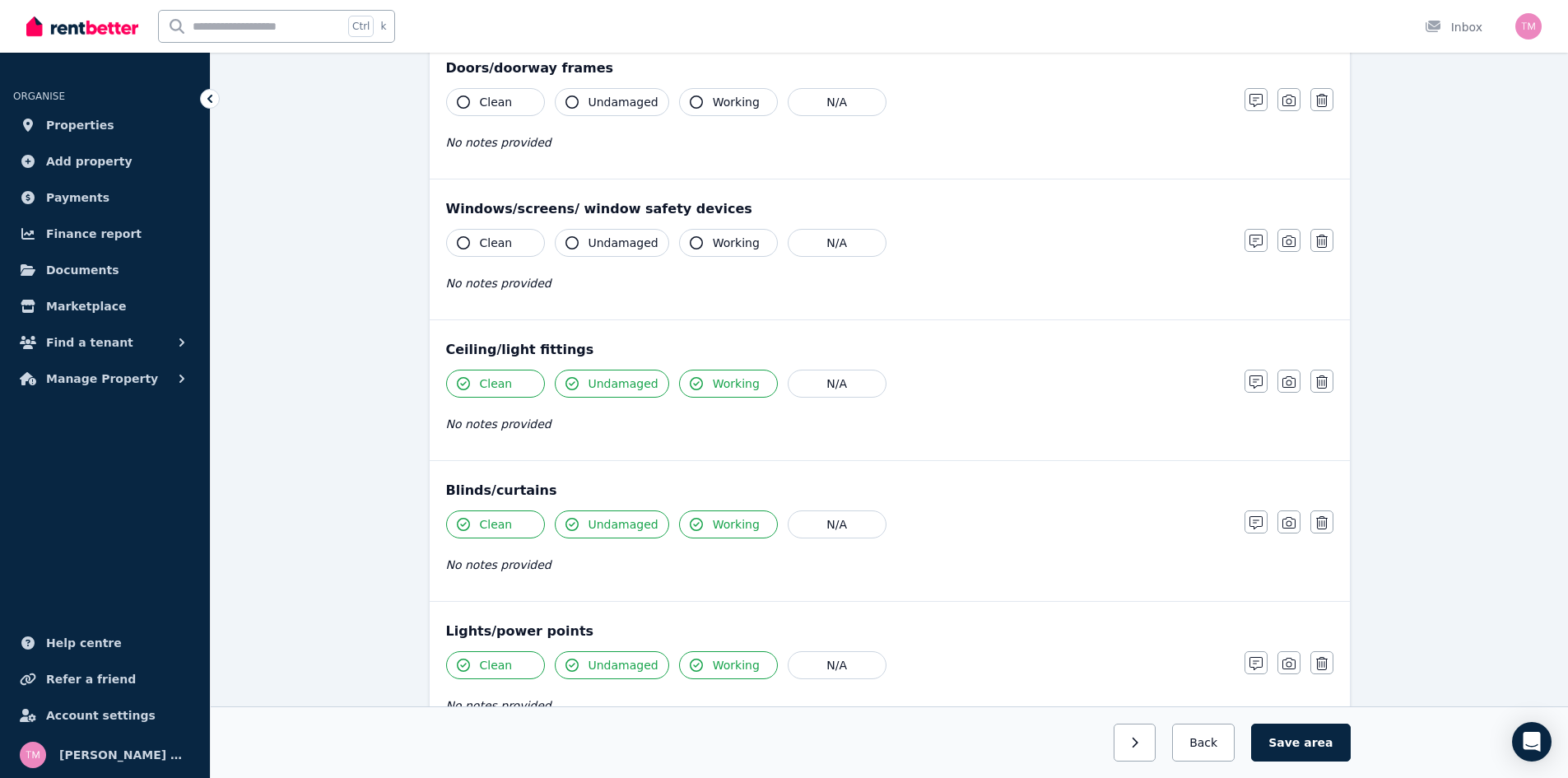
click at [463, 242] on icon "button" at bounding box center [463, 242] width 14 height 14
click at [573, 244] on icon "button" at bounding box center [572, 242] width 14 height 14
click at [689, 243] on icon "button" at bounding box center [696, 242] width 14 height 14
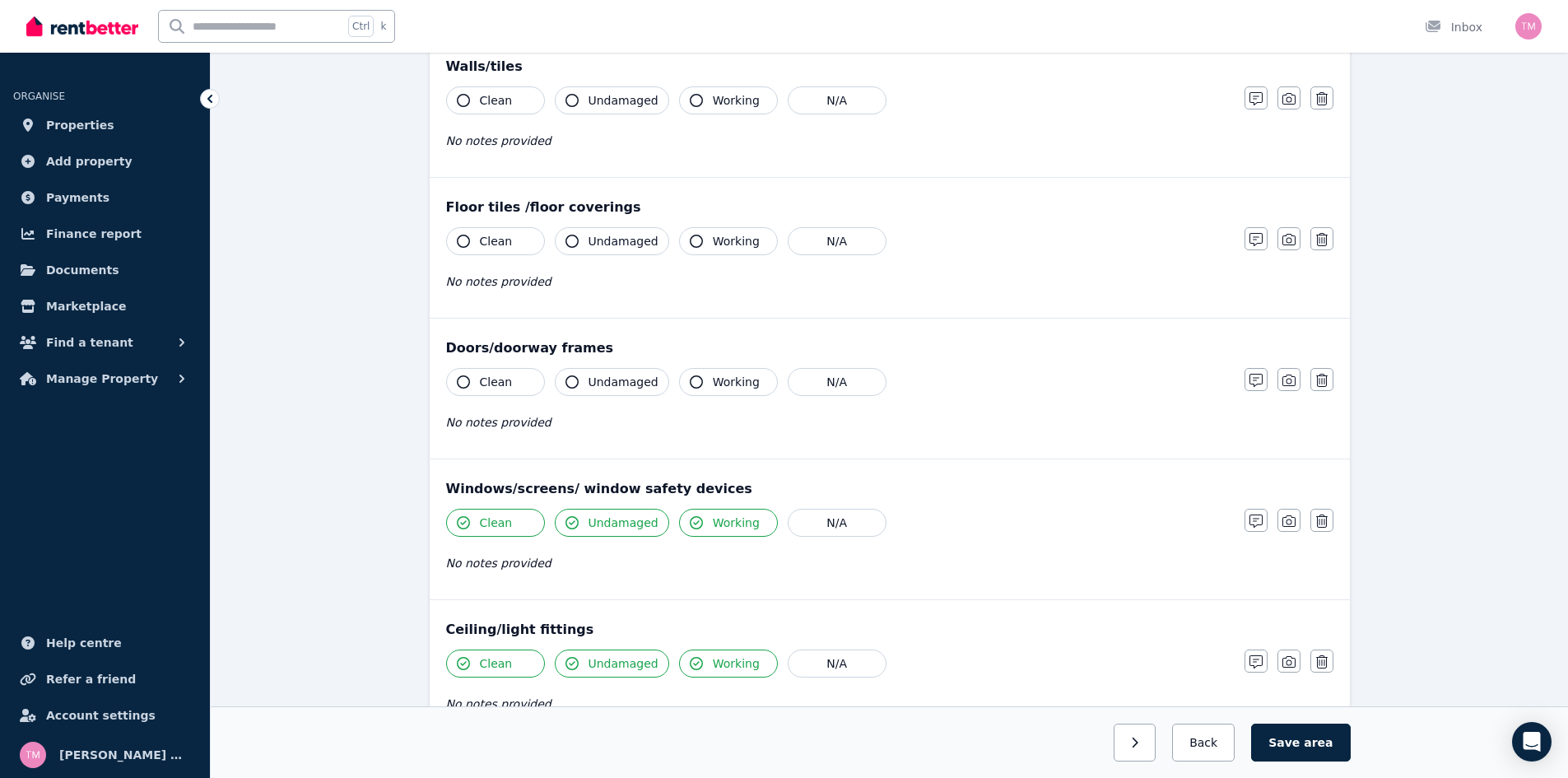
scroll to position [208, 0]
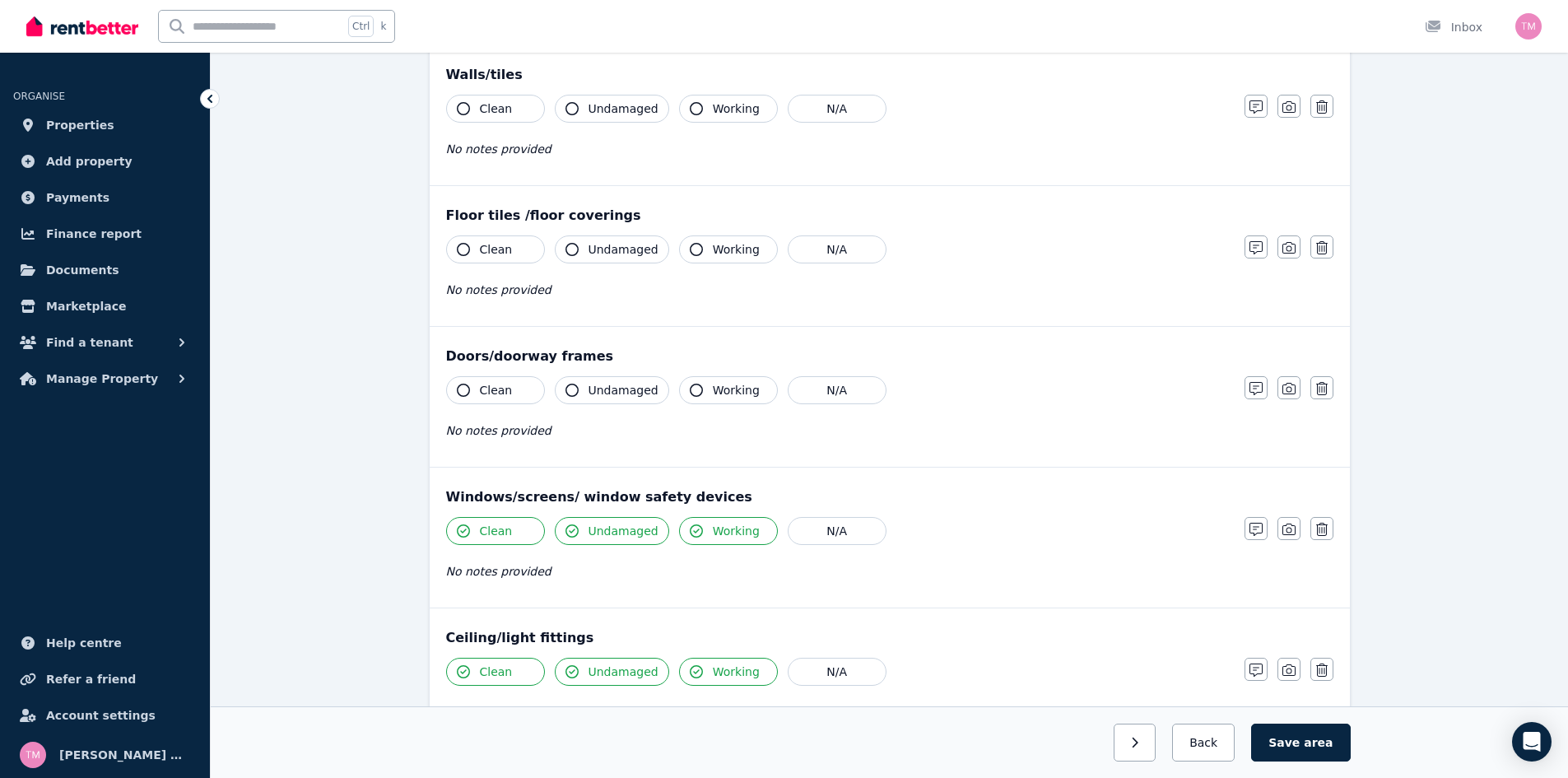
click at [506, 582] on div "Clean Undamaged Working N/A No notes provided" at bounding box center [836, 557] width 781 height 81
click at [464, 574] on span "No notes provided" at bounding box center [498, 571] width 105 height 14
click at [451, 569] on span "No notes provided" at bounding box center [498, 571] width 105 height 14
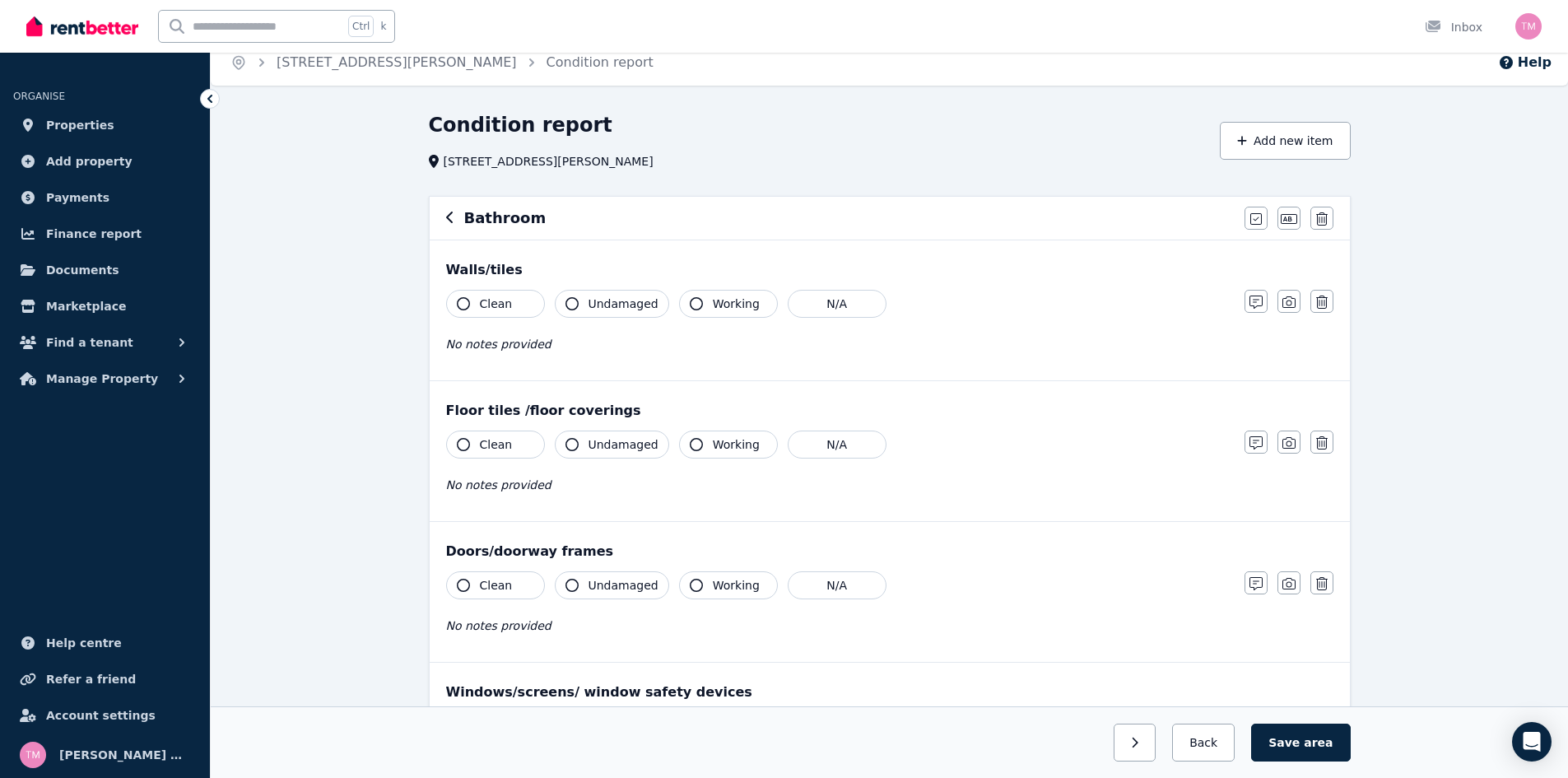
scroll to position [0, 0]
